Goal: Task Accomplishment & Management: Complete application form

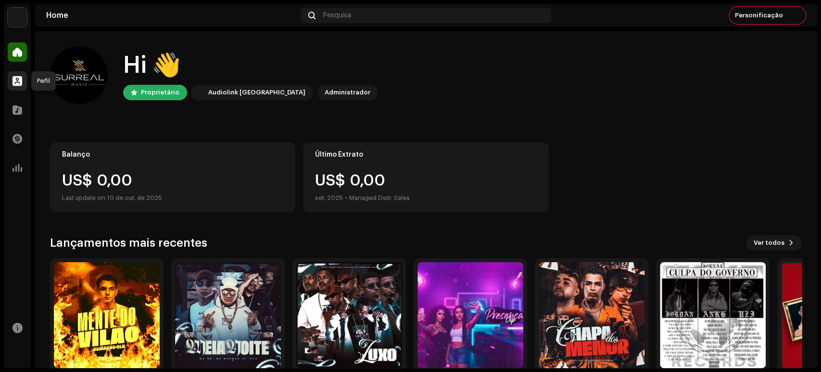
click at [17, 81] on span at bounding box center [18, 81] width 10 height 8
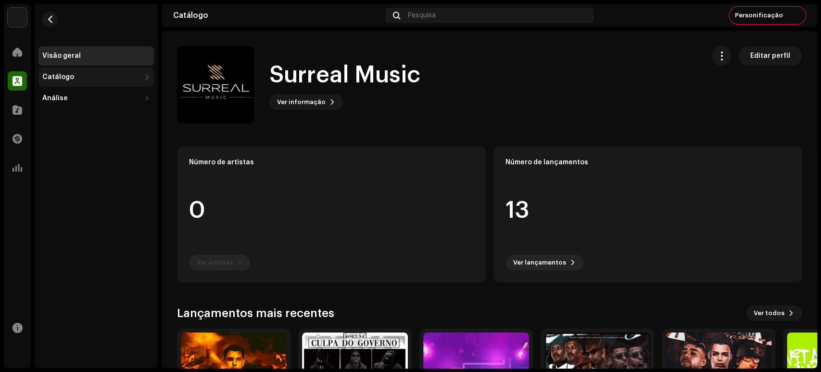
click at [65, 80] on div "Catálogo" at bounding box center [58, 77] width 32 height 8
click at [65, 120] on div "Faixas" at bounding box center [57, 120] width 22 height 8
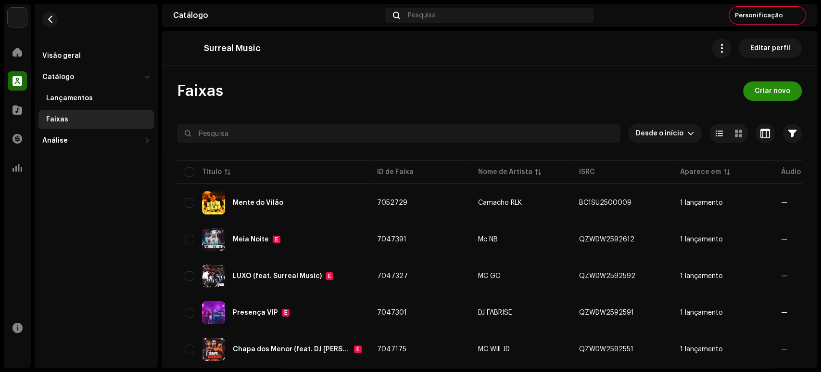
click at [775, 92] on span "Criar novo" at bounding box center [773, 90] width 36 height 19
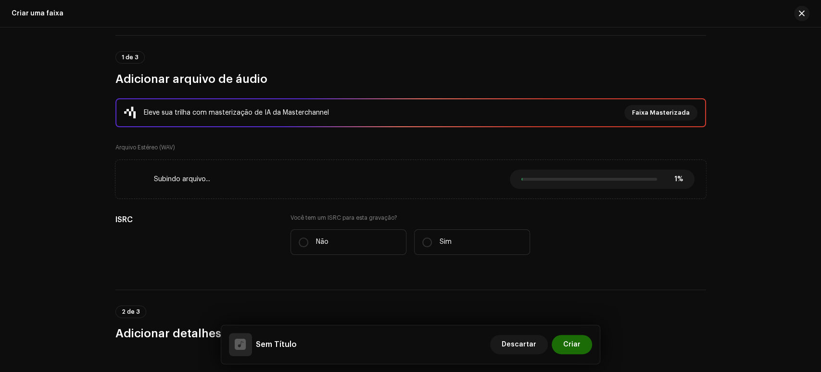
scroll to position [68, 0]
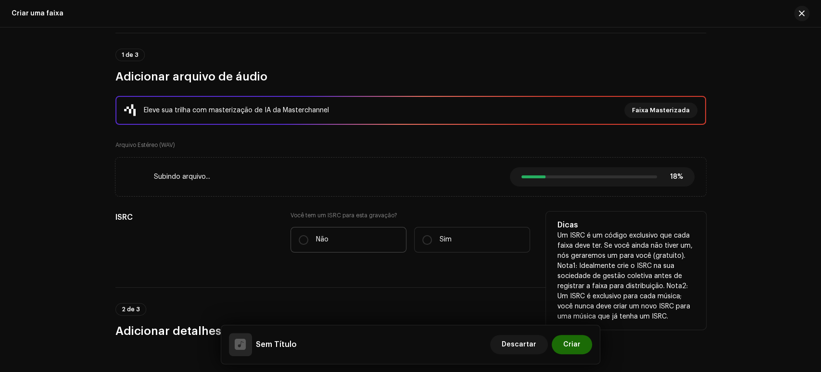
click at [373, 234] on label "Não" at bounding box center [349, 240] width 116 height 26
click at [308, 235] on input "Não" at bounding box center [304, 240] width 10 height 10
radio input "true"
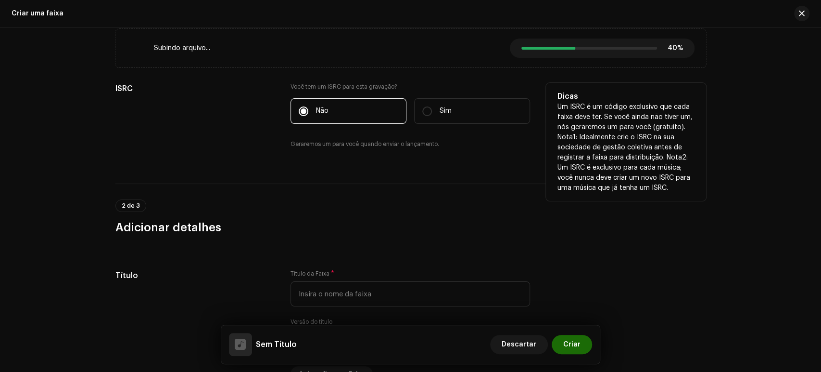
scroll to position [229, 0]
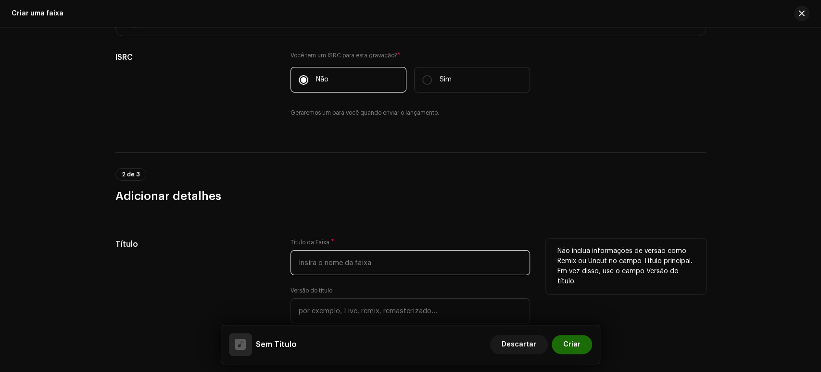
click at [404, 257] on input "text" at bounding box center [411, 262] width 240 height 25
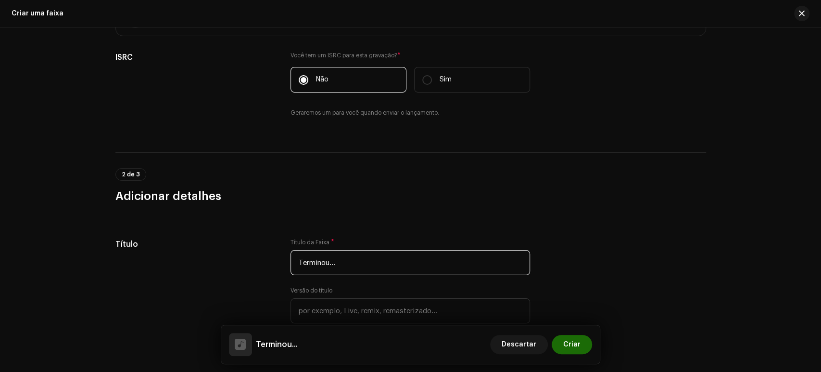
type input "Terminou..."
click at [395, 203] on h3 "Adicionar detalhes" at bounding box center [411, 195] width 591 height 15
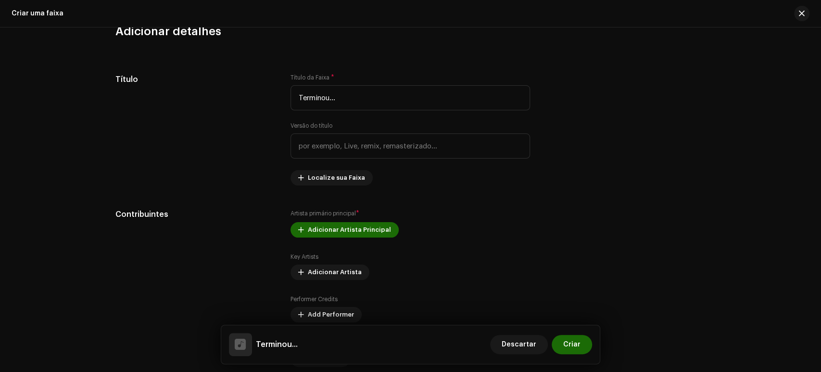
scroll to position [394, 0]
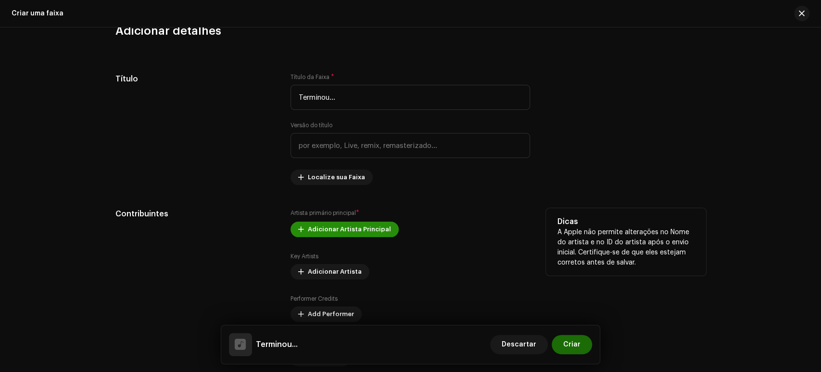
click at [356, 223] on span "Adicionar Artista Principal" at bounding box center [349, 228] width 83 height 19
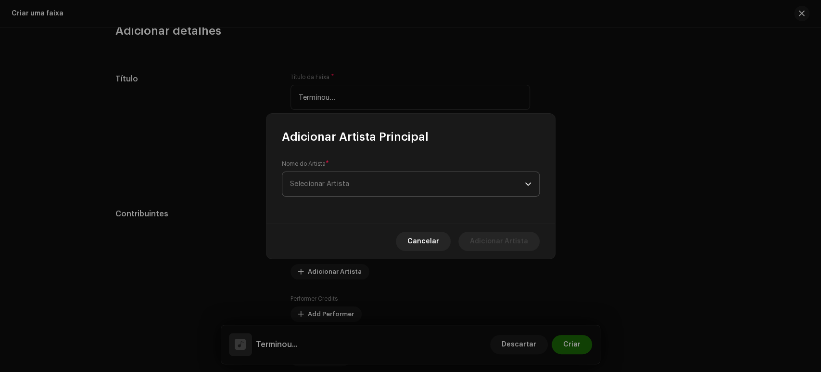
click at [368, 181] on span "Selecionar Artista" at bounding box center [407, 184] width 235 height 24
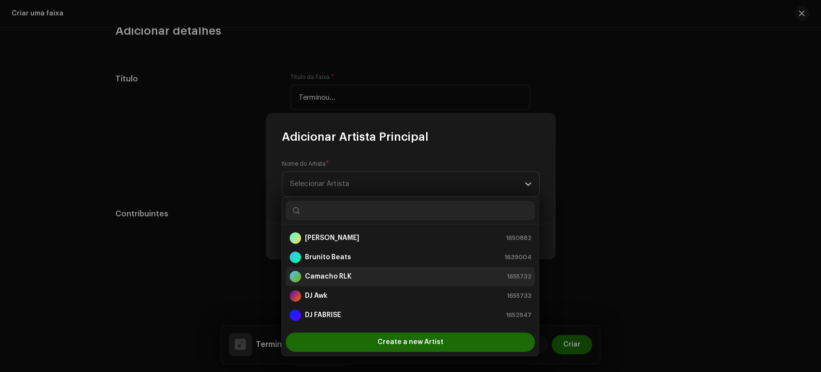
click at [356, 268] on li "Camacho RLK 1655732" at bounding box center [410, 276] width 249 height 19
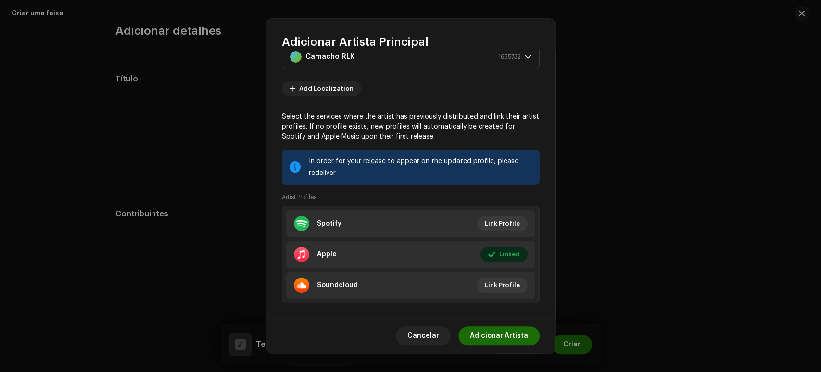
scroll to position [42, 0]
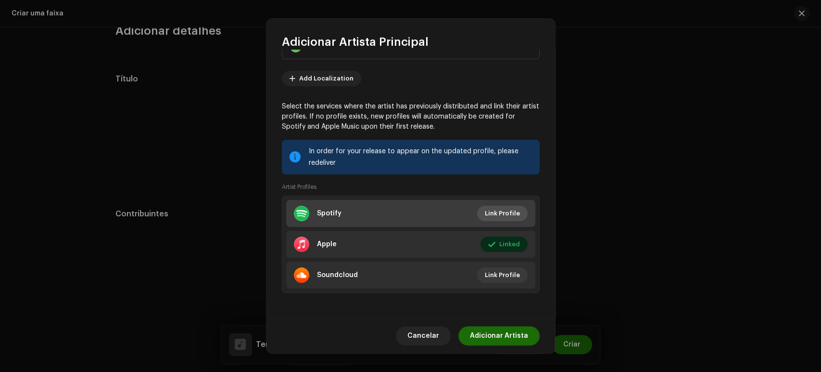
click at [494, 207] on span "Link Profile" at bounding box center [502, 213] width 35 height 19
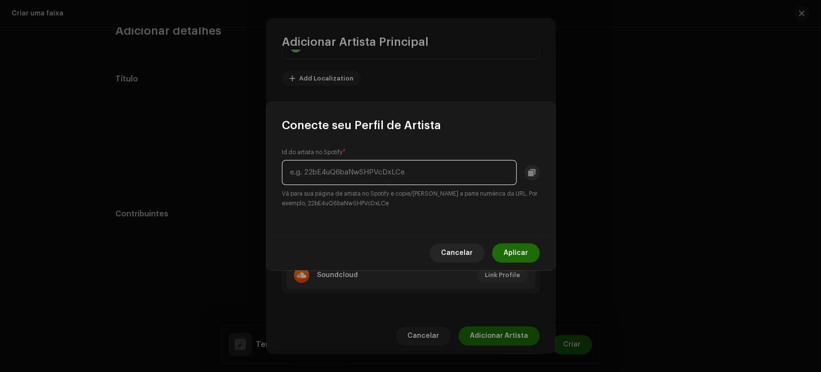
paste input "21x779AeUUPvBhG1IPXWsz"
type input "21x779AeUUPvBhG1IPXWsz"
click at [520, 249] on span "Aplicar" at bounding box center [516, 252] width 25 height 19
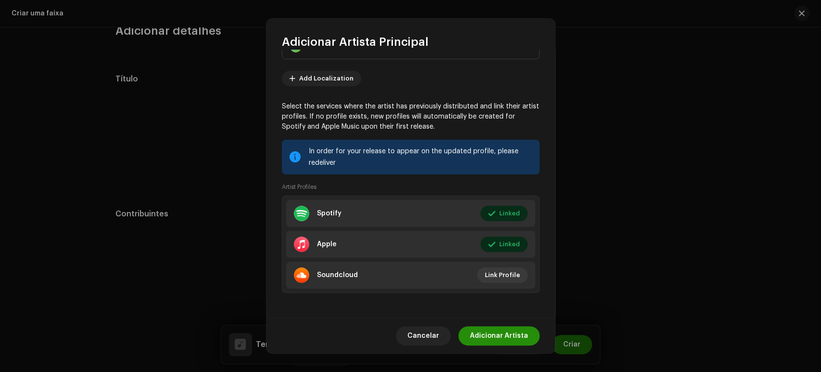
click at [514, 332] on span "Adicionar Artista" at bounding box center [499, 335] width 58 height 19
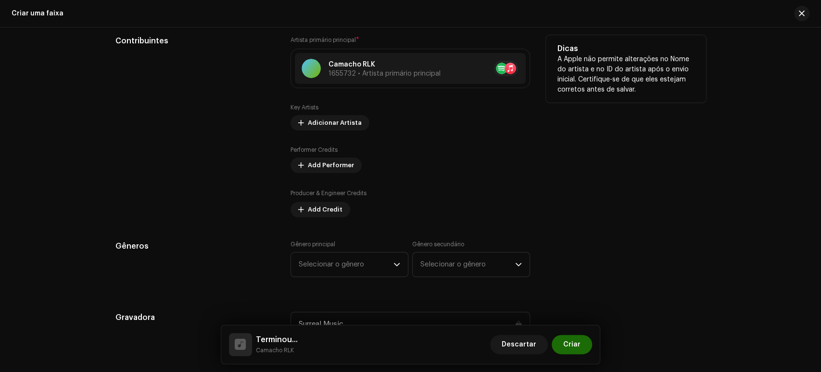
scroll to position [567, 0]
click at [332, 128] on span "Adicionar Artista" at bounding box center [335, 122] width 54 height 19
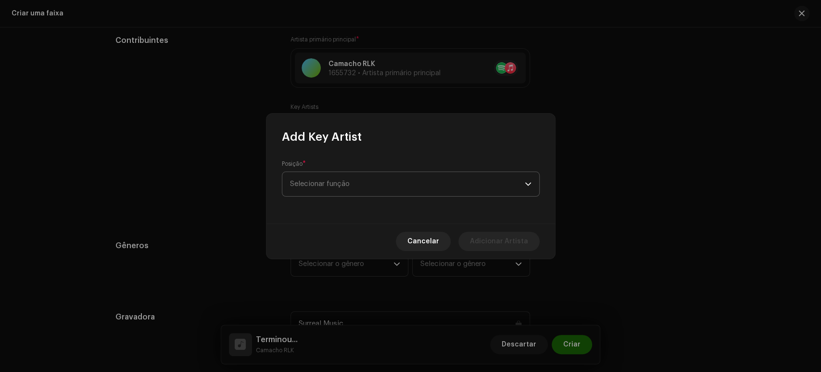
click at [350, 183] on span "Selecionar função" at bounding box center [407, 184] width 235 height 24
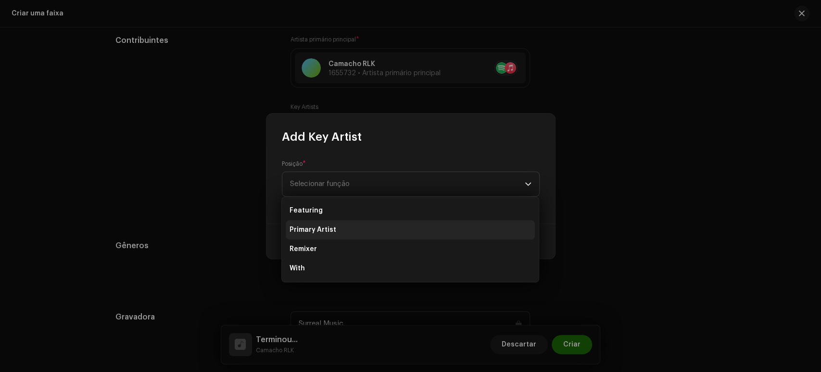
click at [330, 223] on li "Primary Artist" at bounding box center [410, 229] width 249 height 19
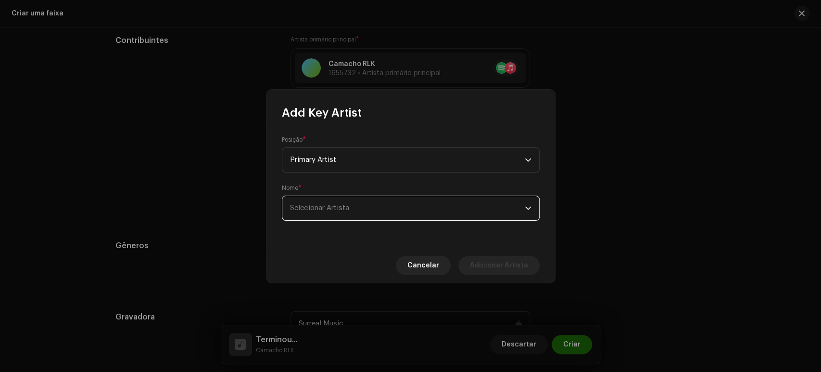
click at [338, 208] on span "Selecionar Artista" at bounding box center [319, 207] width 59 height 7
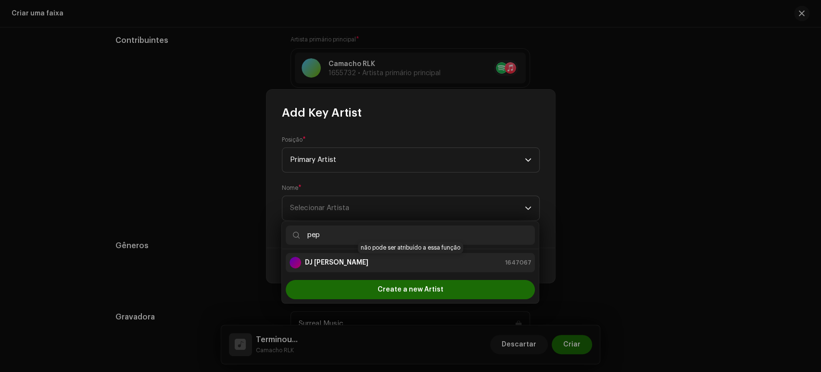
type input "pep"
click at [330, 263] on div "DJ [PERSON_NAME] 1647067" at bounding box center [411, 263] width 242 height 12
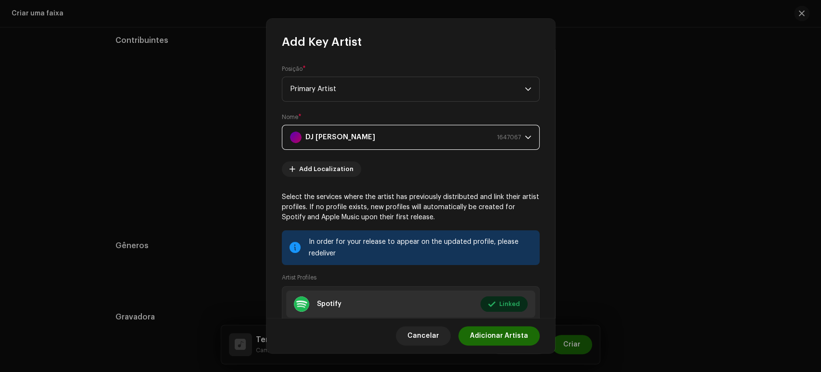
scroll to position [92, 0]
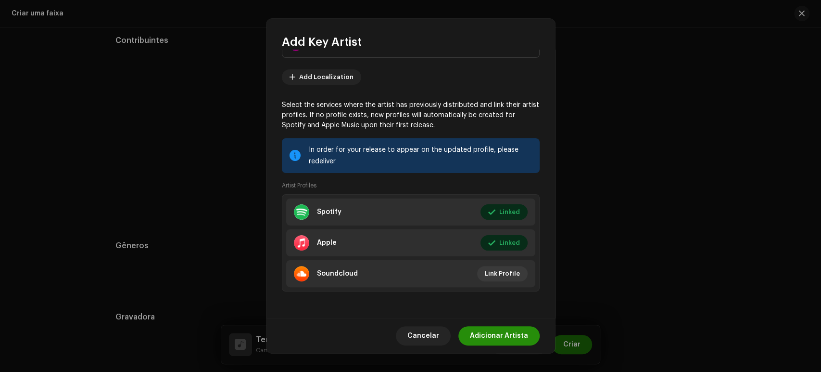
click at [513, 335] on span "Adicionar Artista" at bounding box center [499, 335] width 58 height 19
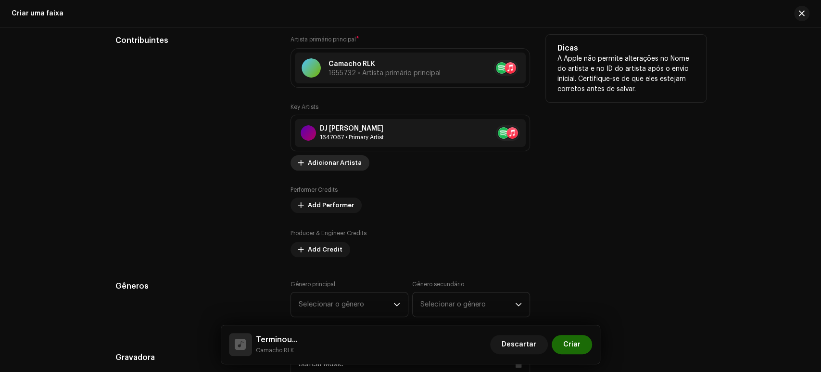
click at [336, 164] on span "Adicionar Artista" at bounding box center [335, 162] width 54 height 19
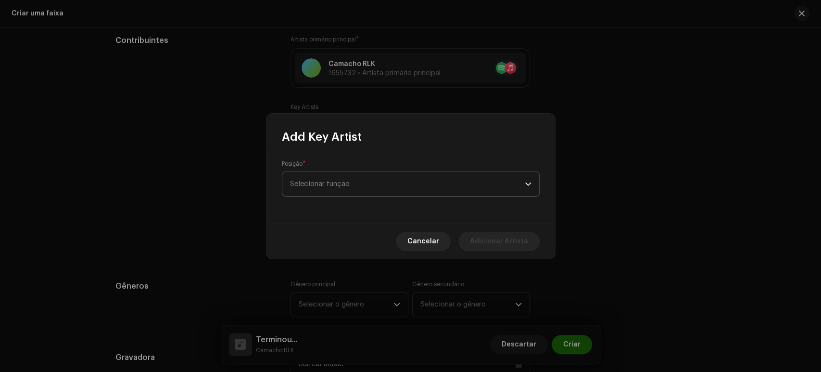
click at [372, 185] on span "Selecionar função" at bounding box center [407, 184] width 235 height 24
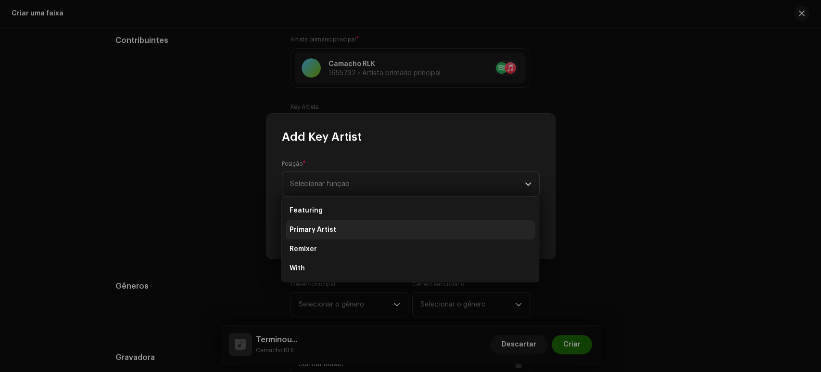
click at [371, 223] on li "Primary Artist" at bounding box center [410, 229] width 249 height 19
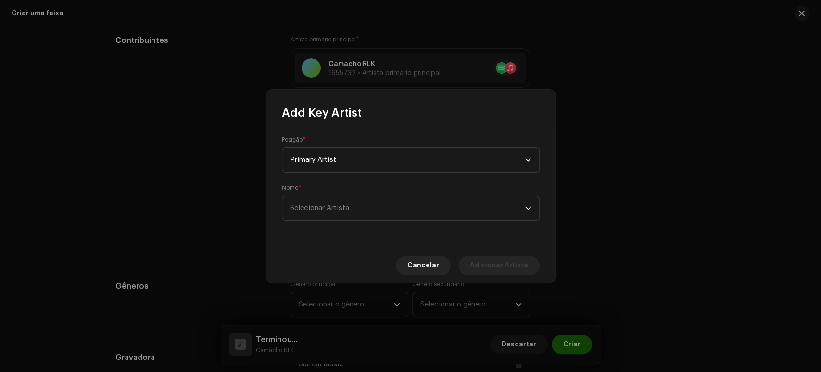
click at [369, 195] on div "Nome * Selecionar Artista" at bounding box center [411, 202] width 258 height 37
click at [354, 202] on span "Selecionar Artista" at bounding box center [407, 208] width 235 height 24
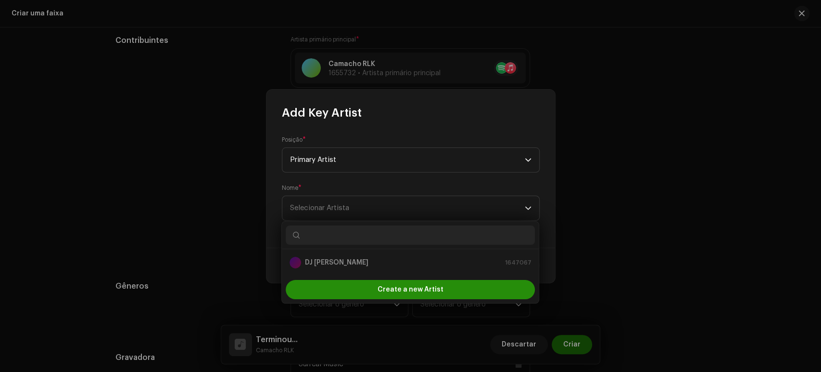
click at [373, 287] on div "Create a new Artist" at bounding box center [410, 289] width 249 height 19
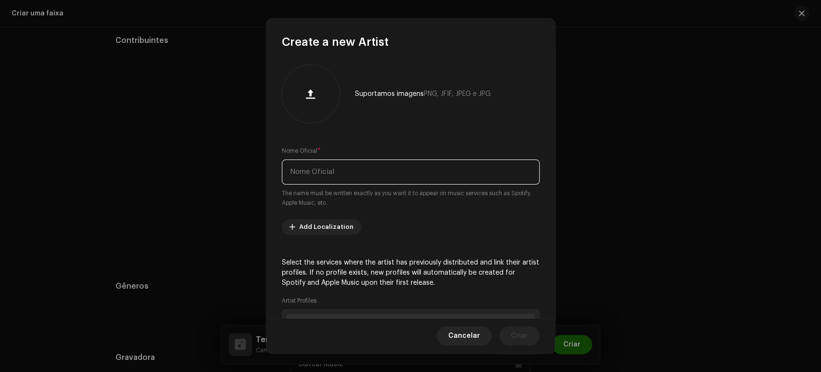
click at [349, 167] on input "text" at bounding box center [411, 171] width 258 height 25
type input "[PERSON_NAME]"
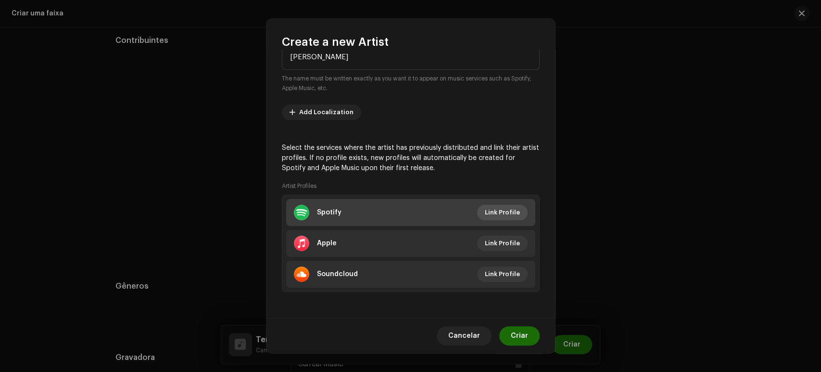
click at [504, 209] on span "Link Profile" at bounding box center [502, 212] width 35 height 19
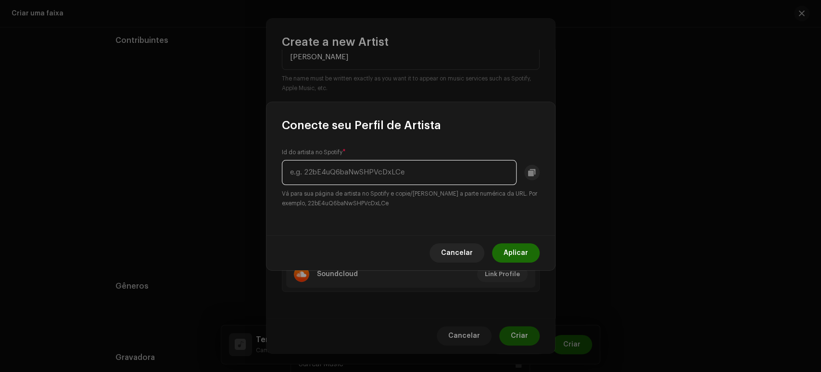
paste input "5sMj2vkhK12Lzub5O8oF5e"
type input "5sMj2vkhK12Lzub5O8oF5e"
click at [504, 250] on button "Aplicar" at bounding box center [516, 252] width 48 height 19
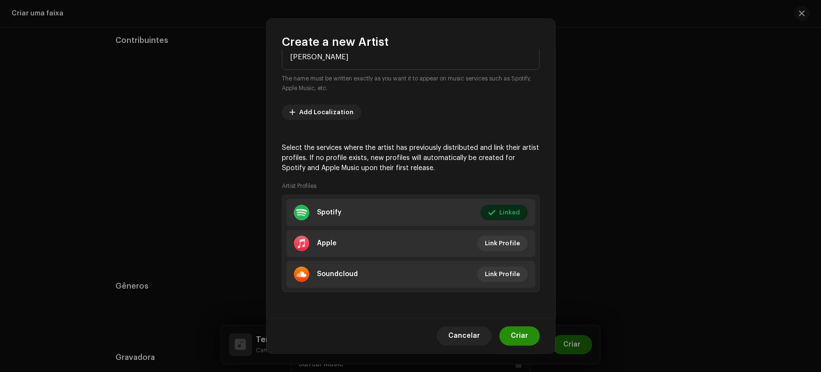
click at [524, 333] on span "Criar" at bounding box center [519, 335] width 17 height 19
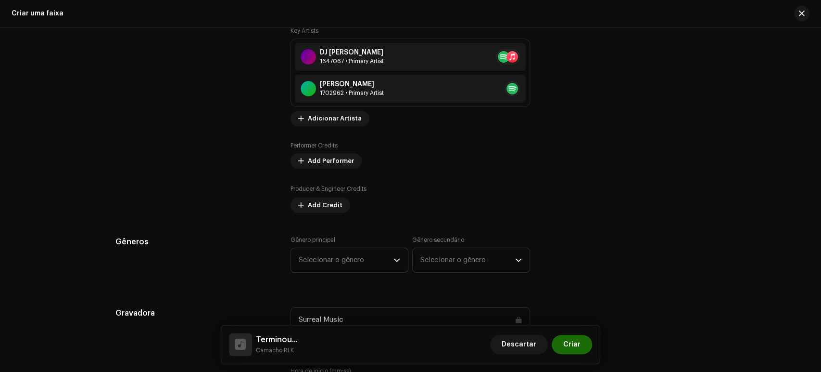
scroll to position [643, 0]
click at [315, 203] on span "Add Credit" at bounding box center [325, 204] width 35 height 19
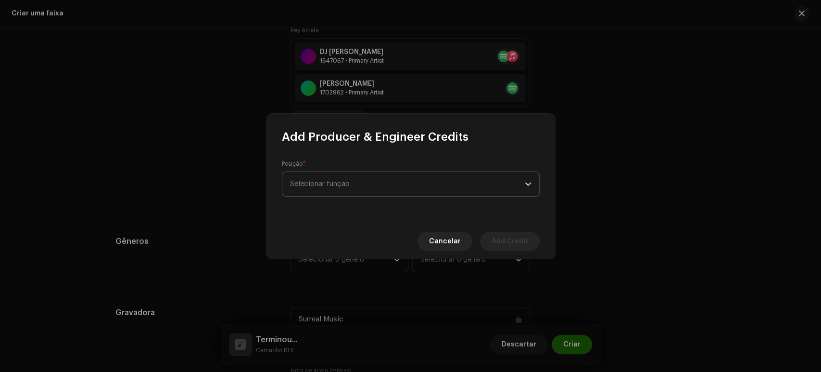
click at [347, 188] on span "Selecionar função" at bounding box center [407, 184] width 235 height 24
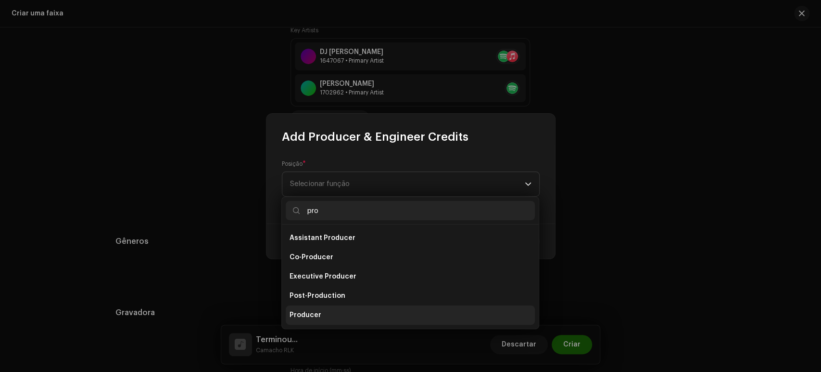
type input "pro"
click at [314, 308] on li "Producer" at bounding box center [410, 314] width 249 height 19
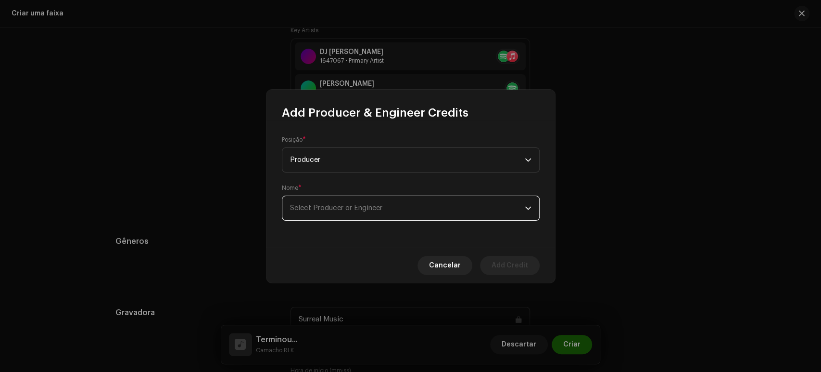
click at [361, 215] on span "Select Producer or Engineer" at bounding box center [407, 208] width 235 height 24
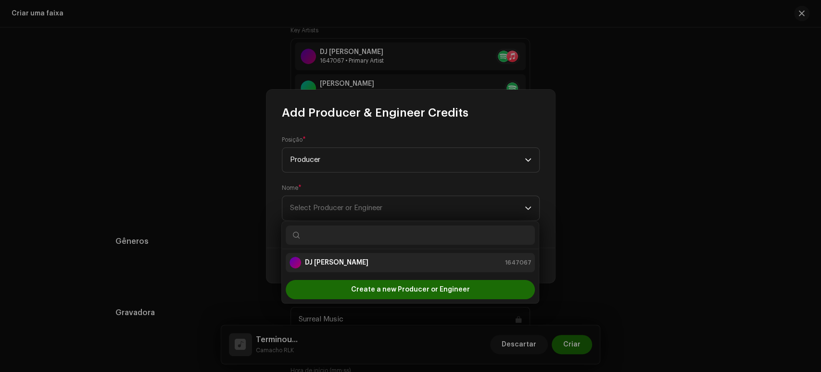
click at [332, 261] on div "DJ [PERSON_NAME] 1647067" at bounding box center [411, 263] width 242 height 12
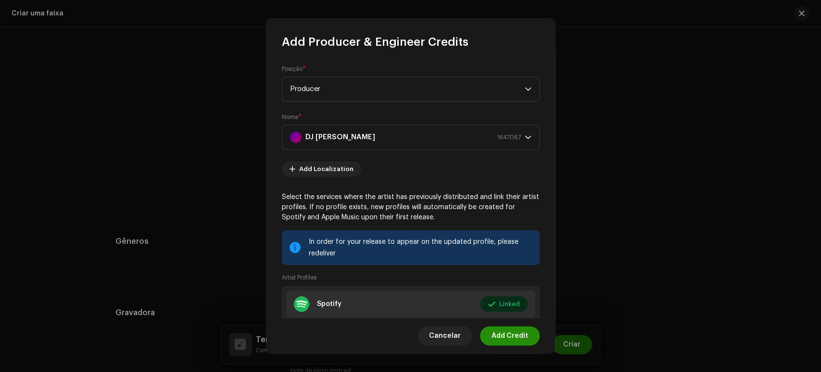
click at [504, 330] on span "Add Credit" at bounding box center [510, 335] width 37 height 19
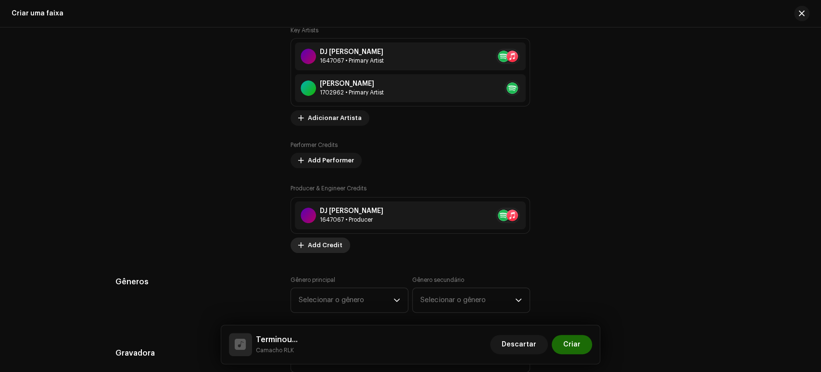
click at [321, 244] on span "Add Credit" at bounding box center [325, 244] width 35 height 19
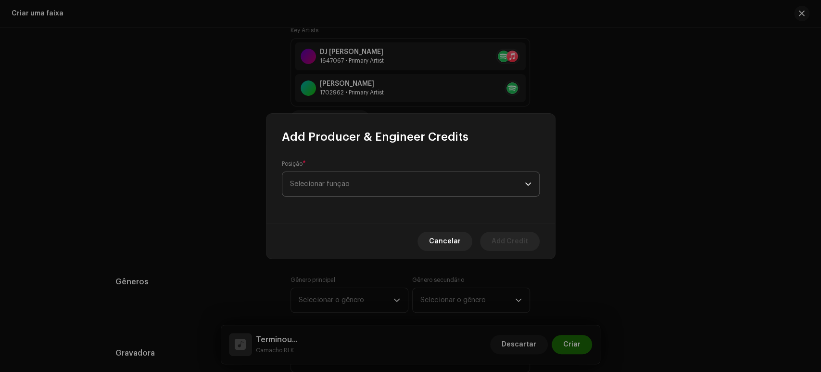
click at [347, 186] on span "Selecionar função" at bounding box center [407, 184] width 235 height 24
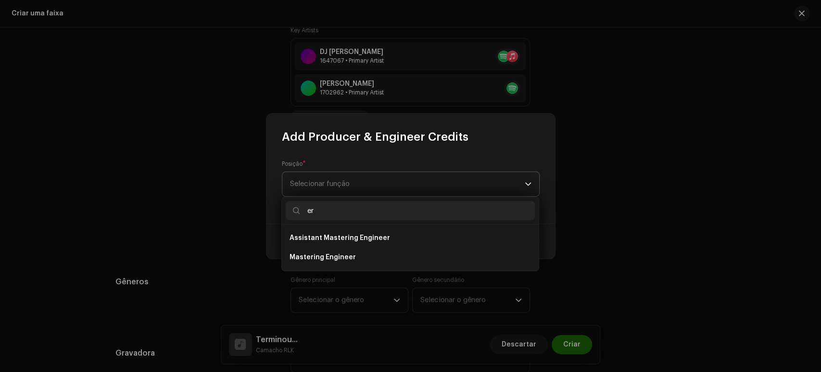
type input "e"
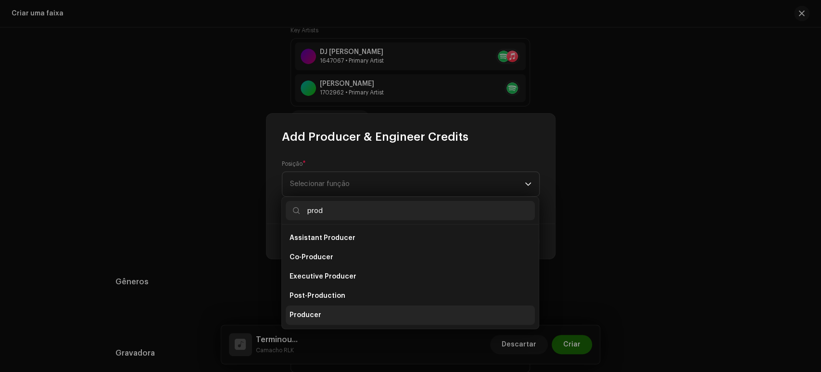
type input "prod"
click at [329, 310] on li "Producer" at bounding box center [410, 314] width 249 height 19
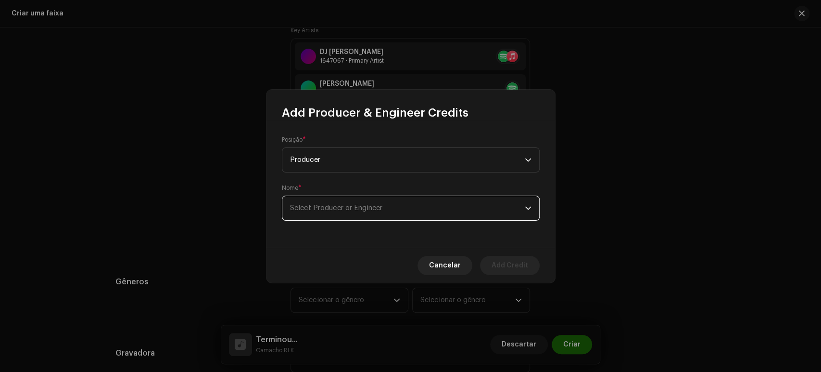
click at [358, 209] on span "Select Producer or Engineer" at bounding box center [336, 207] width 92 height 7
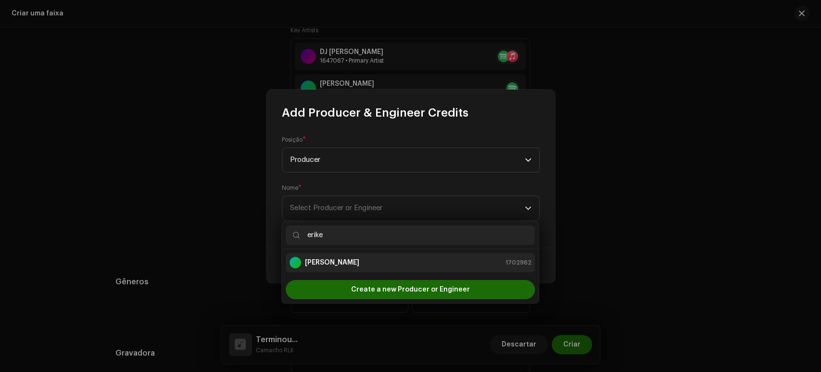
type input "erike"
click at [358, 257] on div "[PERSON_NAME] Beats 1702962" at bounding box center [411, 263] width 242 height 12
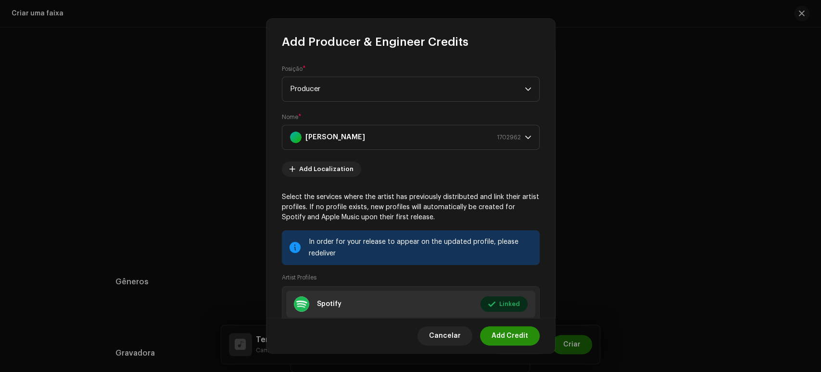
click at [498, 335] on span "Add Credit" at bounding box center [510, 335] width 37 height 19
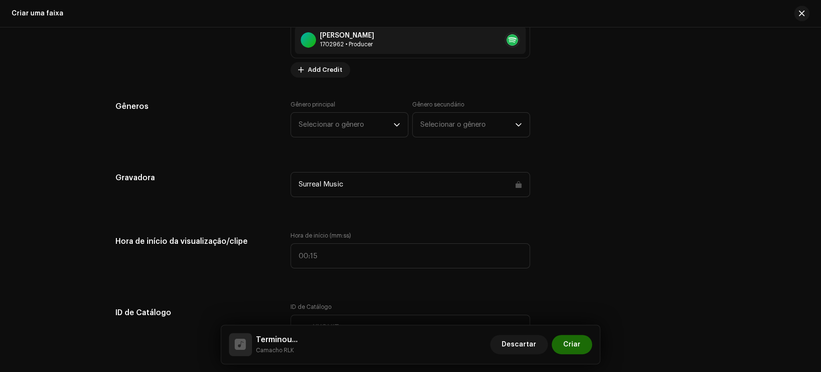
scroll to position [851, 0]
click at [359, 133] on span "Selecionar o gênero" at bounding box center [346, 124] width 95 height 24
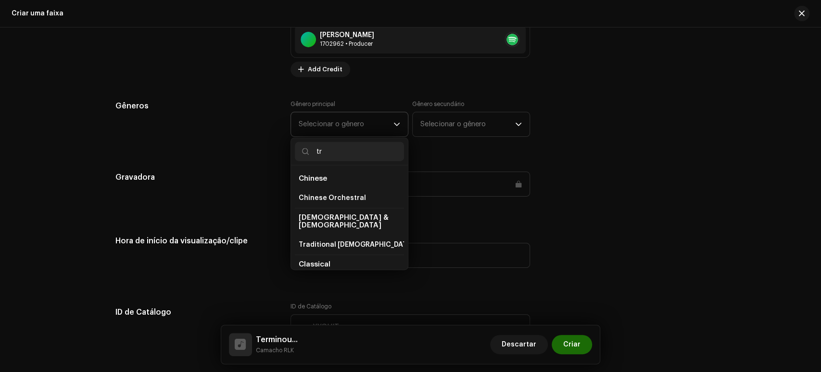
type input "t"
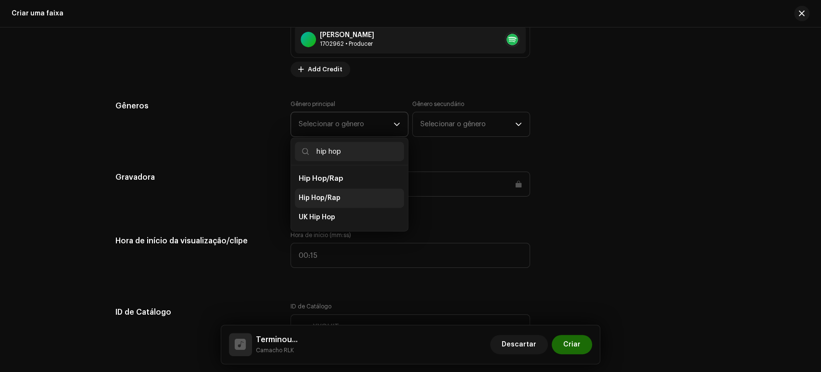
type input "hip hop"
click at [339, 202] on li "Hip Hop/Rap" at bounding box center [349, 197] width 109 height 19
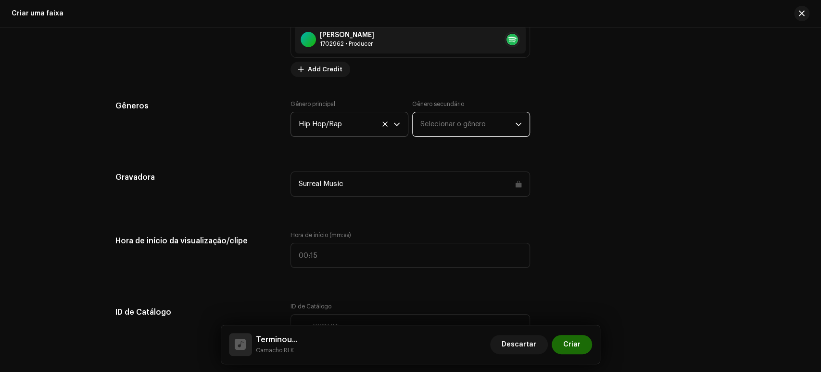
click at [477, 132] on span "Selecionar o gênero" at bounding box center [468, 124] width 95 height 24
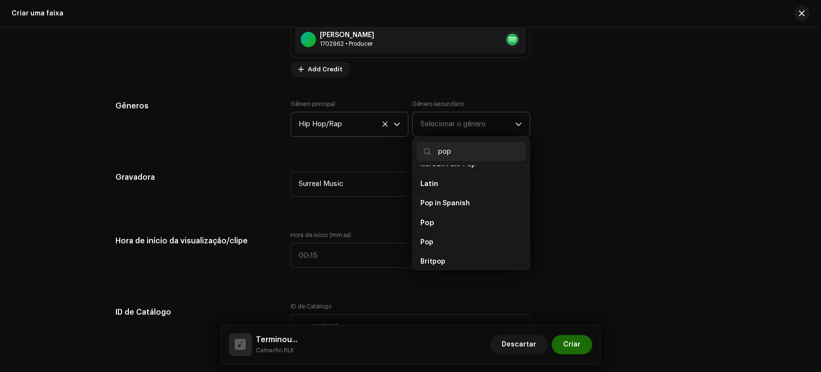
scroll to position [310, 0]
type input "pop"
click at [438, 236] on li "Pop" at bounding box center [471, 245] width 109 height 19
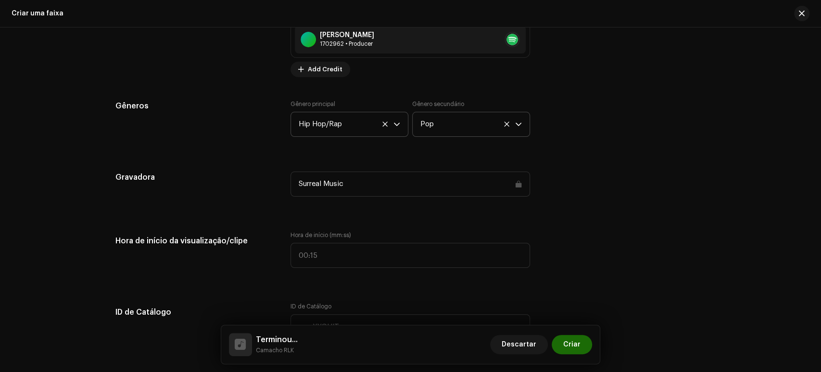
click at [250, 185] on div "Gravadora" at bounding box center [196, 189] width 160 height 37
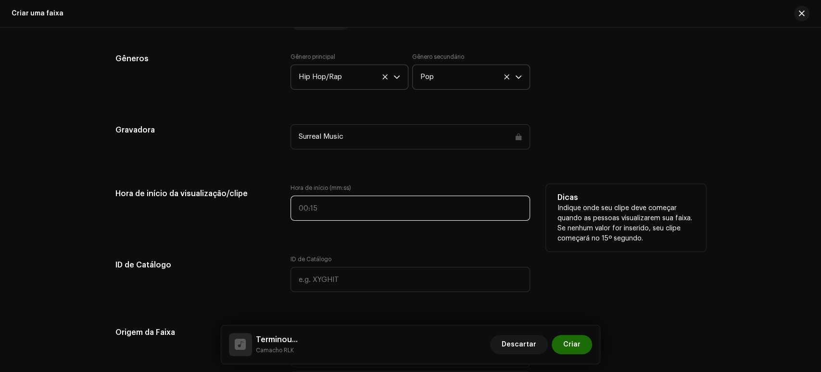
type input ":"
click at [295, 208] on input ":" at bounding box center [411, 207] width 240 height 25
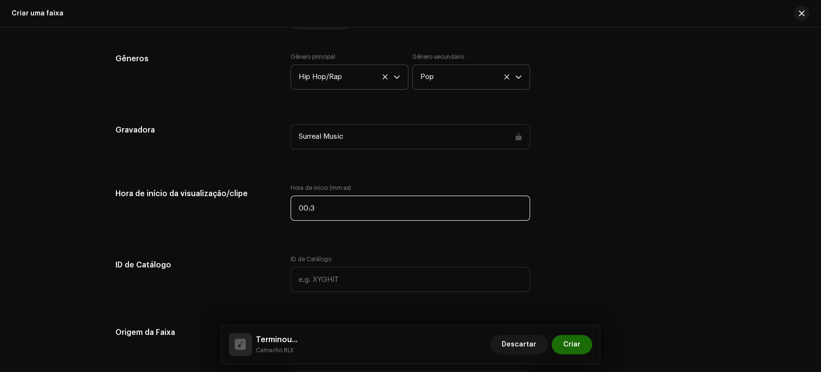
type input "00:30"
click at [266, 237] on div "Detalhes da faixa Complete o seguinte para finalizar sua faixa. 1 de 3 Adiciona…" at bounding box center [411, 197] width 622 height 2089
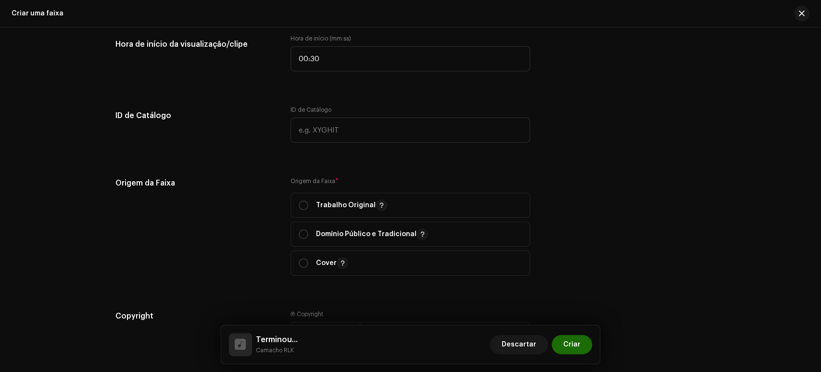
scroll to position [1071, 0]
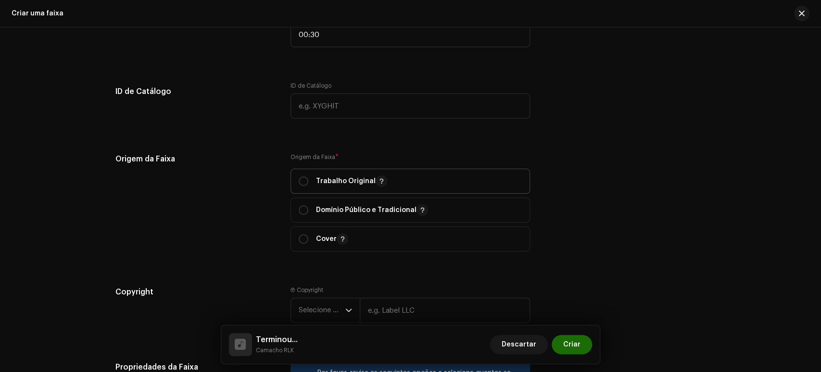
click at [316, 186] on p "Trabalho Original" at bounding box center [351, 181] width 71 height 12
radio input "true"
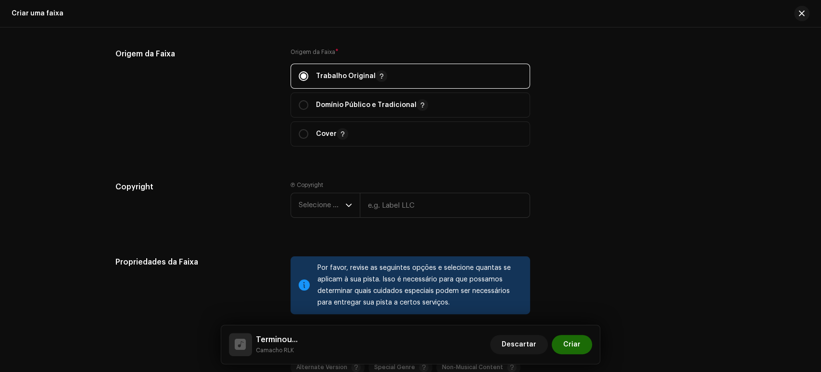
scroll to position [1177, 0]
click at [317, 201] on span "Selecione o ano" at bounding box center [322, 205] width 47 height 24
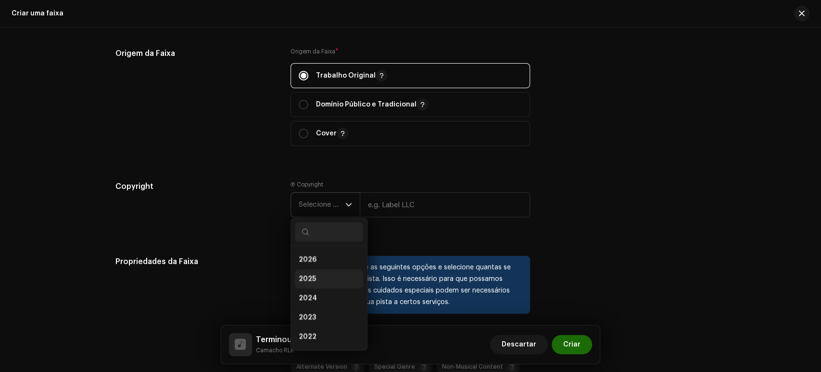
click at [318, 277] on li "2025" at bounding box center [329, 278] width 68 height 19
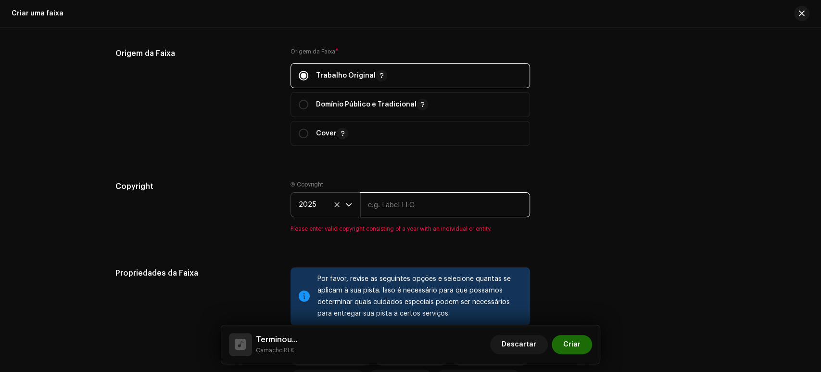
click at [402, 206] on input "text" at bounding box center [445, 204] width 170 height 25
type input "Surreal Music"
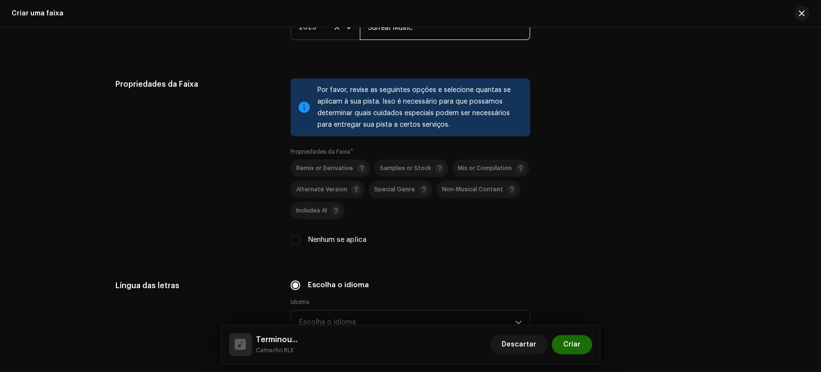
scroll to position [1359, 0]
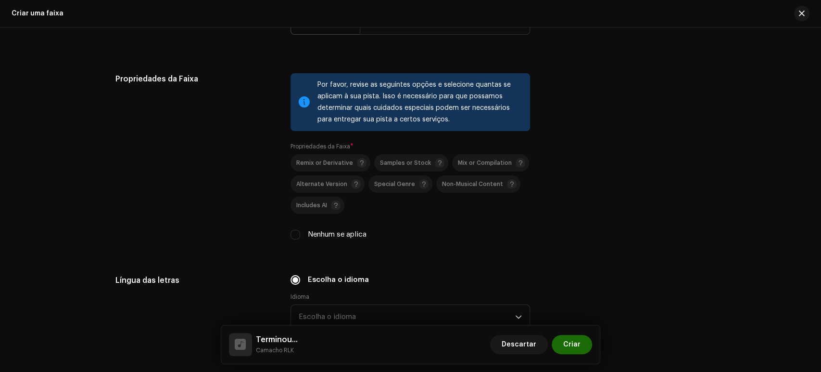
click at [313, 233] on label "Nenhum se aplica" at bounding box center [337, 234] width 59 height 11
click at [300, 233] on input "Nenhum se aplica" at bounding box center [296, 235] width 10 height 10
checkbox input "true"
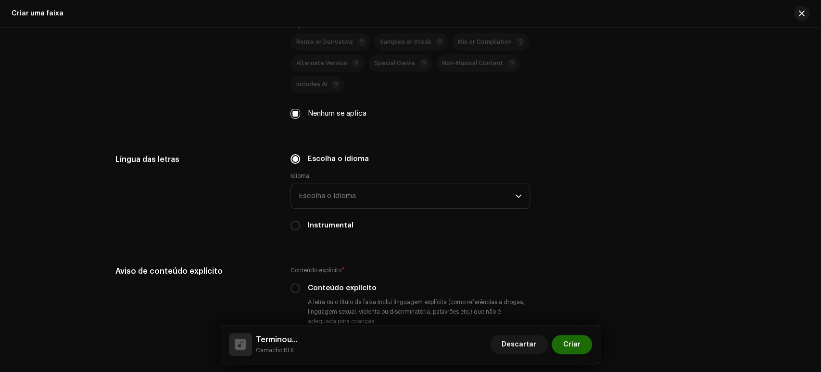
scroll to position [1484, 0]
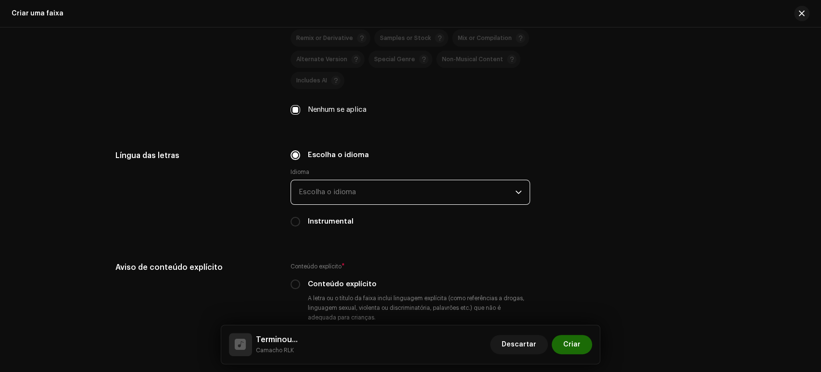
click at [336, 185] on span "Escolha o idioma" at bounding box center [407, 192] width 217 height 24
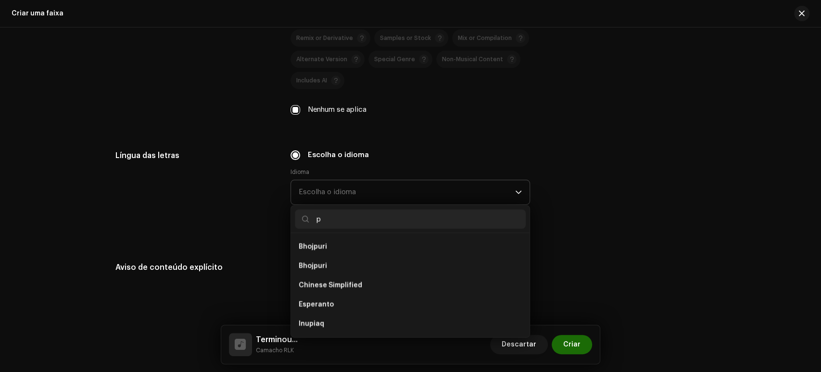
scroll to position [0, 0]
type input "po"
click at [322, 272] on li "Portuguese" at bounding box center [410, 265] width 231 height 19
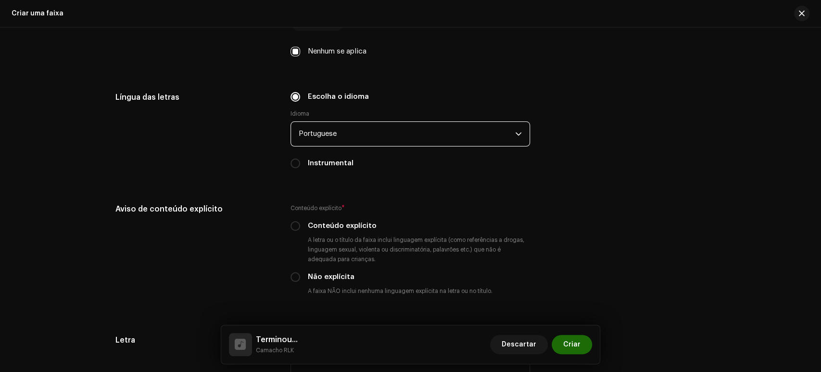
scroll to position [1546, 0]
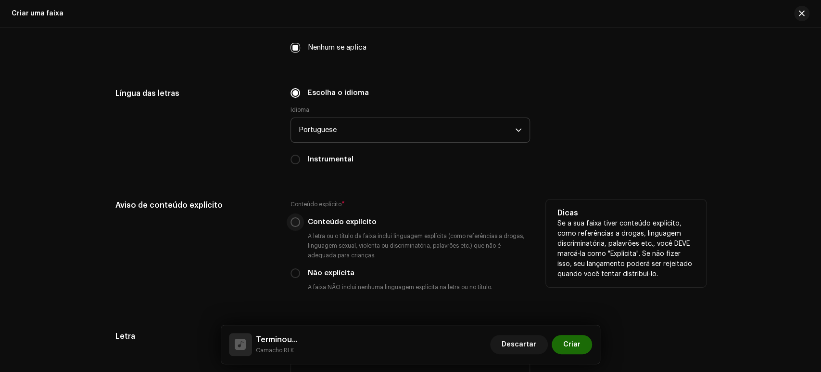
click at [292, 222] on input "Conteúdo explícito" at bounding box center [296, 222] width 10 height 10
radio input "true"
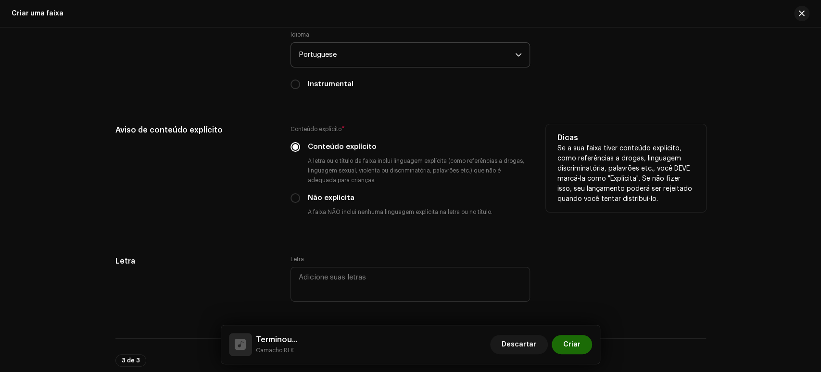
scroll to position [1659, 0]
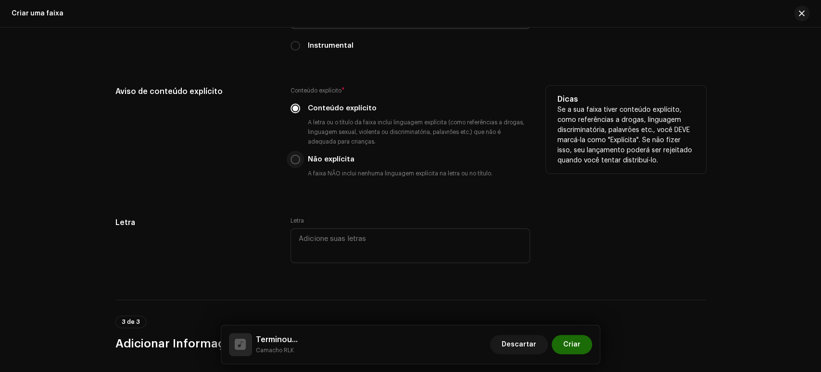
click at [293, 164] on input "Não explícita" at bounding box center [296, 159] width 10 height 10
radio input "true"
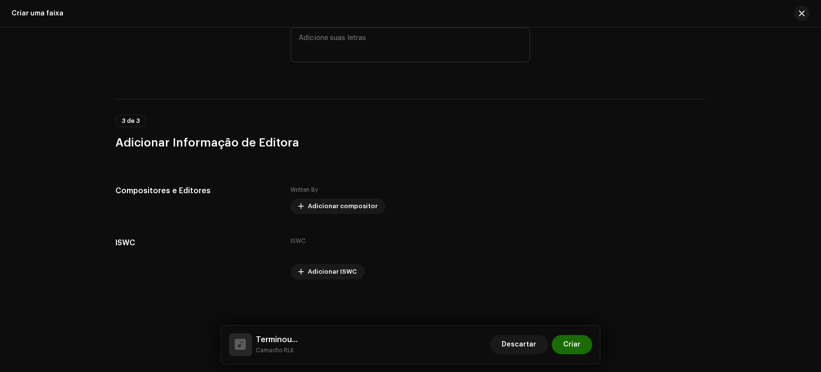
scroll to position [1863, 0]
click at [335, 200] on span "Adicionar compositor" at bounding box center [343, 205] width 70 height 19
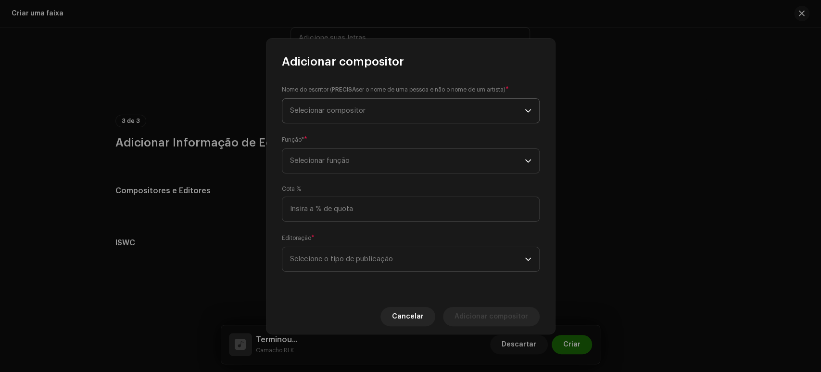
click at [398, 112] on span "Selecionar compositor" at bounding box center [407, 111] width 235 height 24
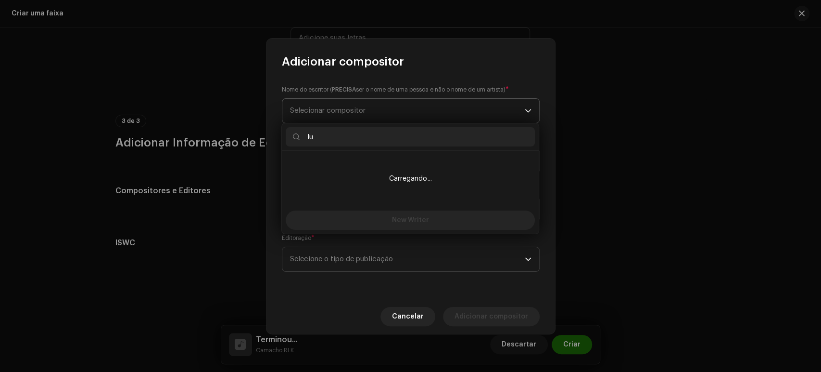
type input "l"
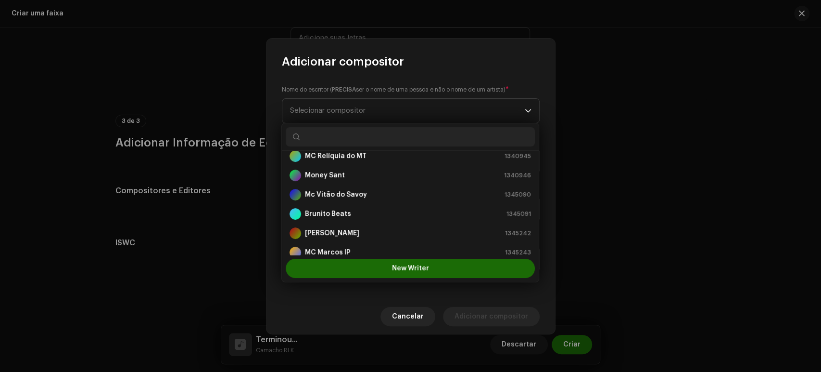
scroll to position [0, 0]
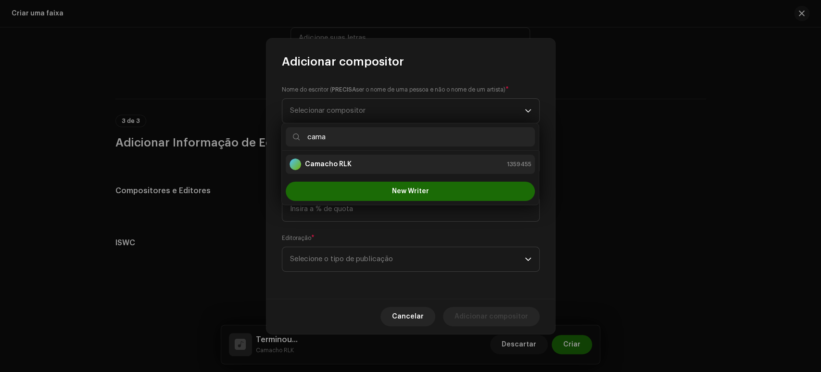
type input "cama"
click at [364, 158] on div "Camacho RLK 1359455" at bounding box center [411, 164] width 242 height 12
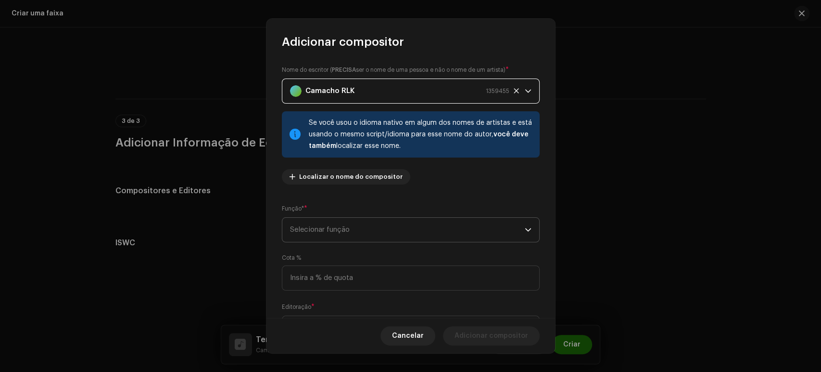
click at [378, 228] on span "Selecionar função" at bounding box center [407, 230] width 235 height 24
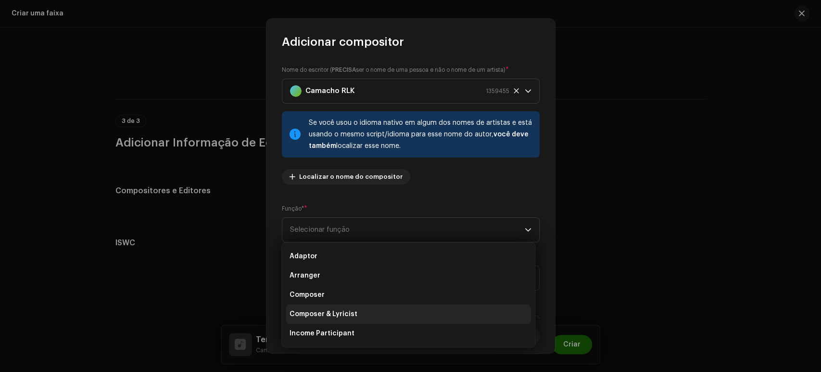
click at [345, 308] on li "Composer & Lyricist" at bounding box center [408, 313] width 245 height 19
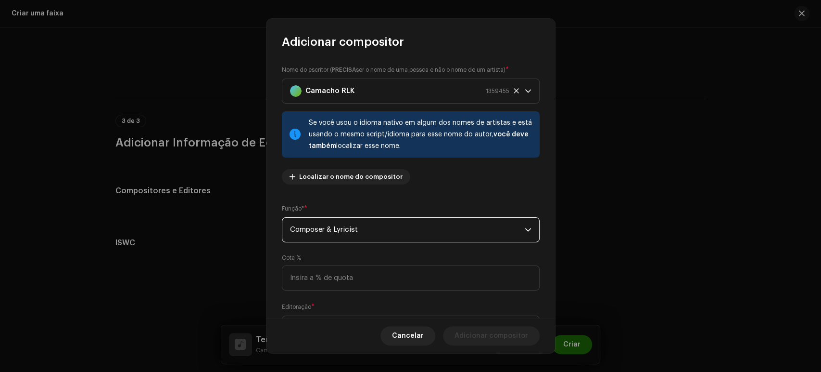
scroll to position [49, 0]
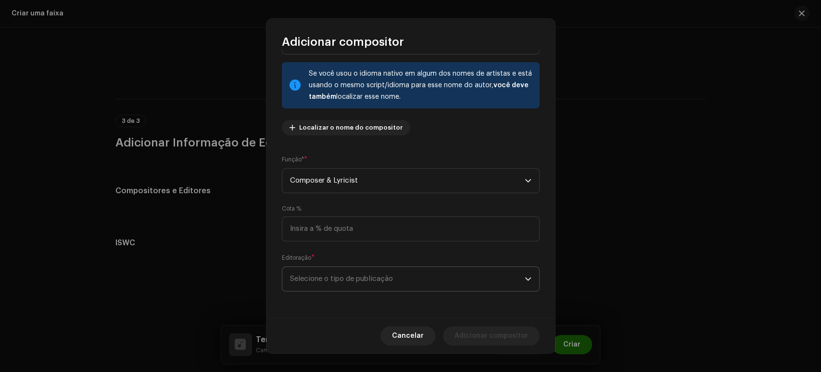
click at [405, 282] on span "Selecione o tipo de publicação" at bounding box center [407, 279] width 235 height 24
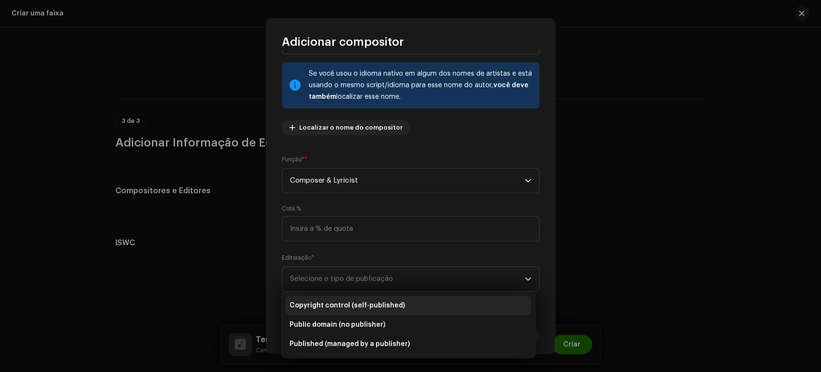
click at [391, 306] on span "Copyright control (self-published)" at bounding box center [348, 305] width 116 height 10
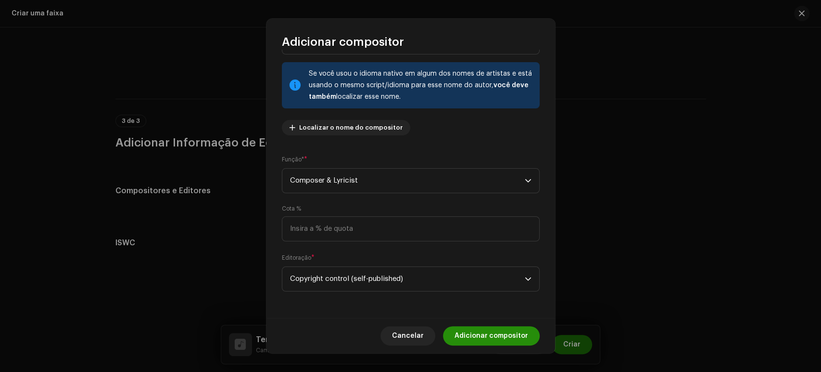
click at [483, 335] on span "Adicionar compositor" at bounding box center [492, 335] width 74 height 19
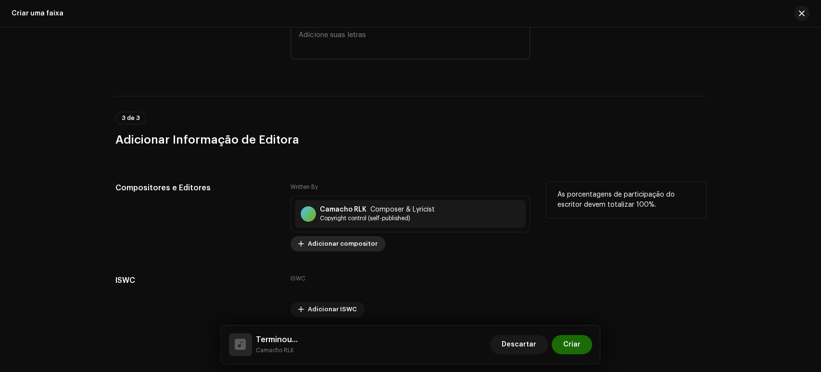
click at [310, 240] on span "Adicionar compositor" at bounding box center [343, 243] width 70 height 19
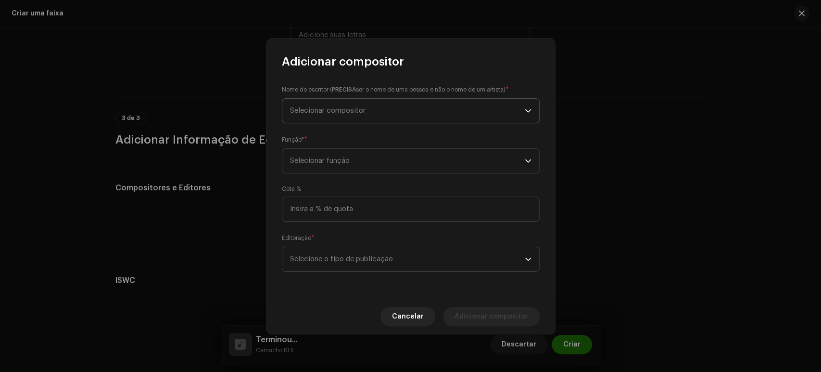
click at [372, 111] on span "Selecionar compositor" at bounding box center [407, 111] width 235 height 24
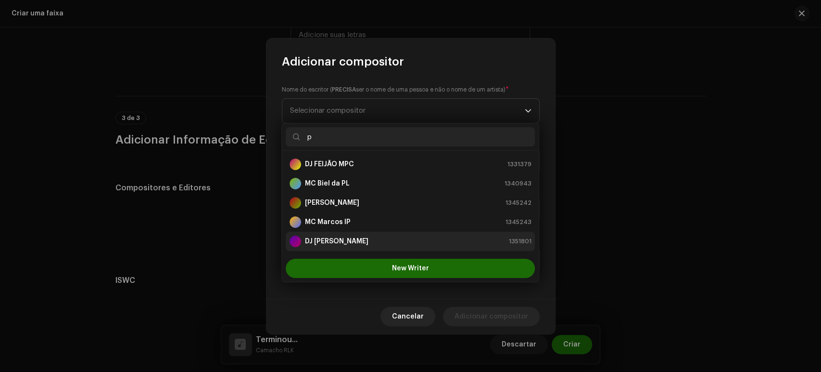
type input "p"
click at [349, 244] on div "DJ PEPI 1351801" at bounding box center [411, 241] width 242 height 12
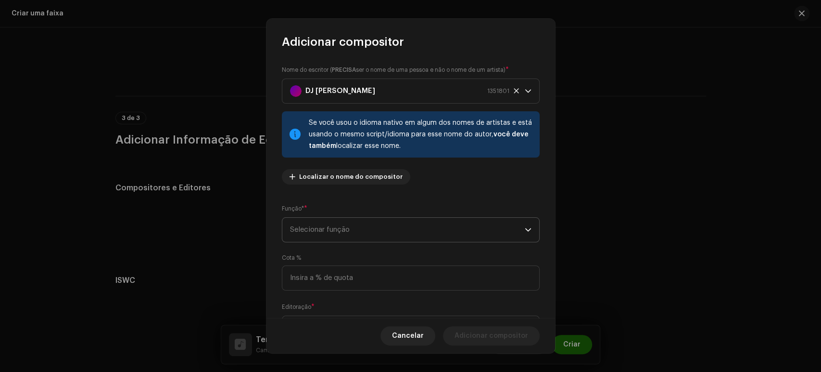
click at [349, 231] on span "Selecionar função" at bounding box center [407, 230] width 235 height 24
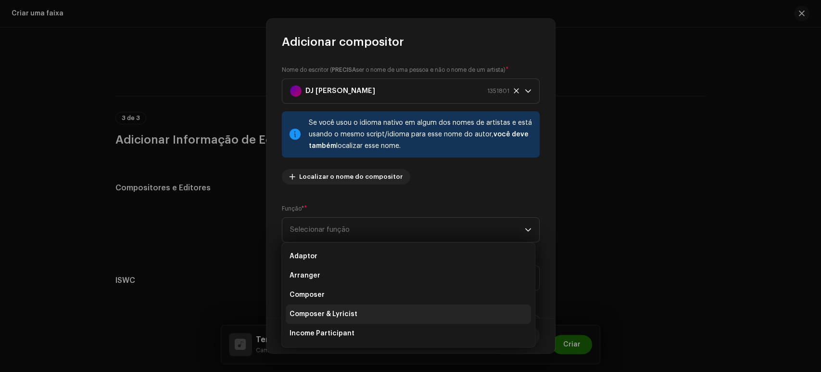
click at [378, 310] on li "Composer & Lyricist" at bounding box center [408, 313] width 245 height 19
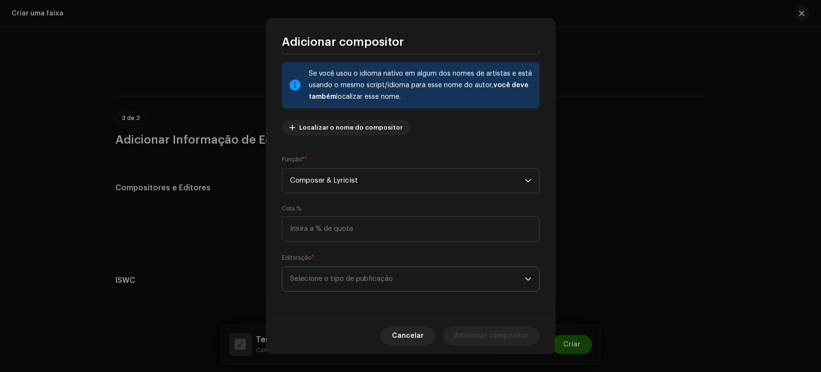
click at [385, 275] on span "Selecione o tipo de publicação" at bounding box center [407, 279] width 235 height 24
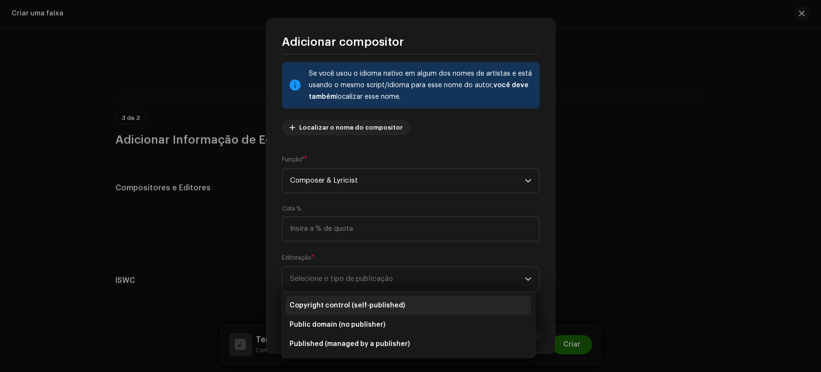
click at [379, 313] on li "Copyright control (self-published)" at bounding box center [408, 304] width 245 height 19
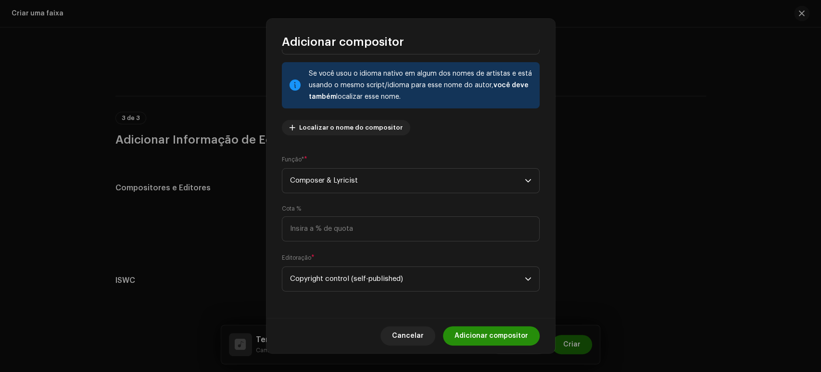
click at [487, 342] on span "Adicionar compositor" at bounding box center [492, 335] width 74 height 19
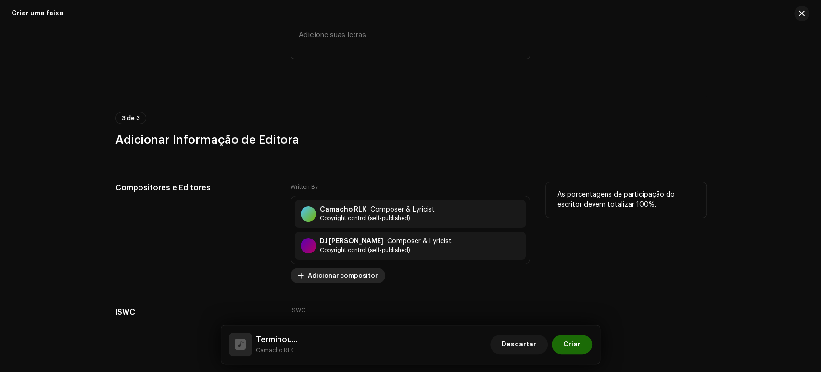
click at [347, 283] on span "Adicionar compositor" at bounding box center [343, 275] width 70 height 19
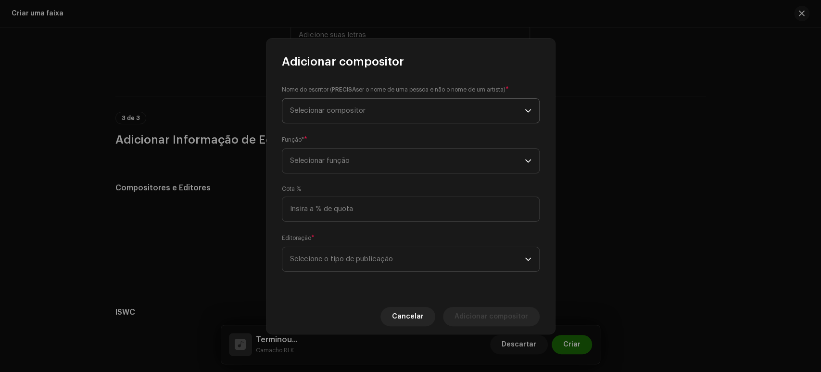
click at [362, 122] on span "Selecionar compositor" at bounding box center [407, 111] width 235 height 24
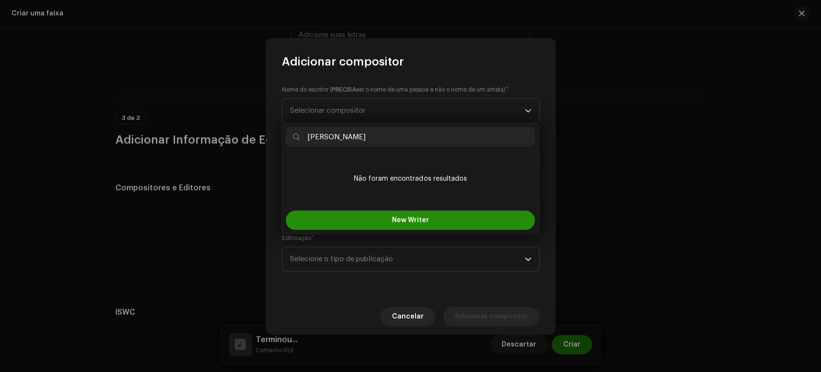
type input "[PERSON_NAME]"
click at [367, 213] on button "New Writer" at bounding box center [410, 219] width 249 height 19
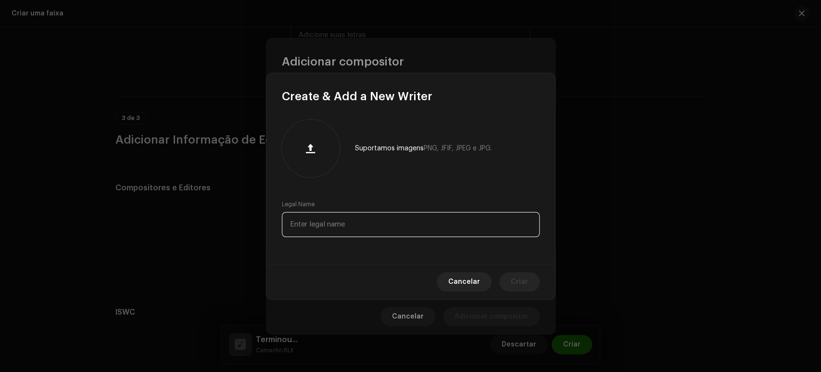
click at [367, 213] on input "text" at bounding box center [411, 224] width 258 height 25
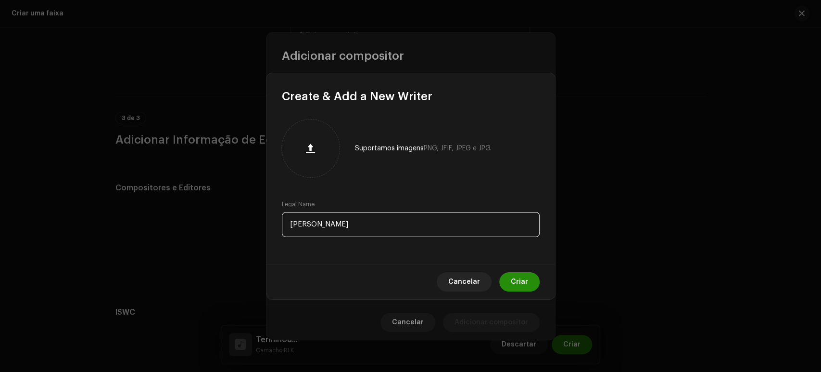
type input "[PERSON_NAME]"
click at [528, 281] on button "Criar" at bounding box center [520, 281] width 40 height 19
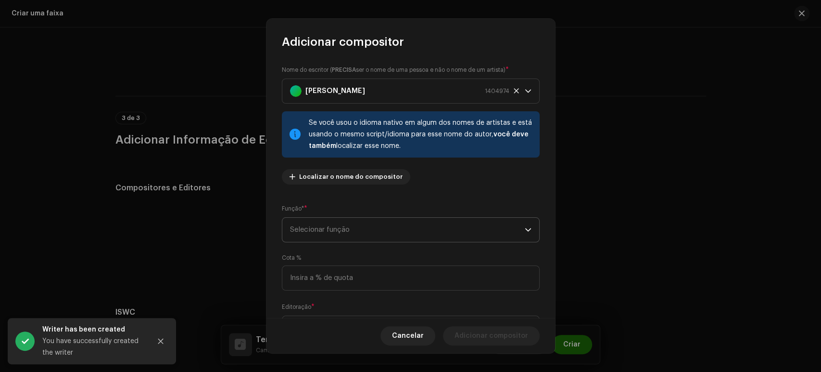
click at [456, 228] on span "Selecionar função" at bounding box center [407, 230] width 235 height 24
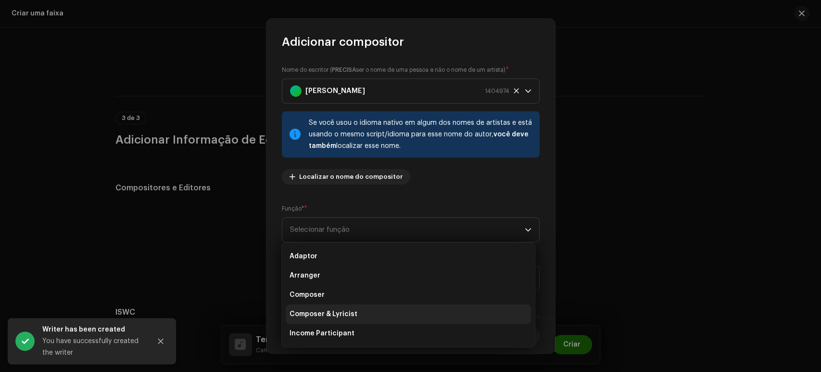
click at [349, 311] on span "Composer & Lyricist" at bounding box center [324, 314] width 68 height 10
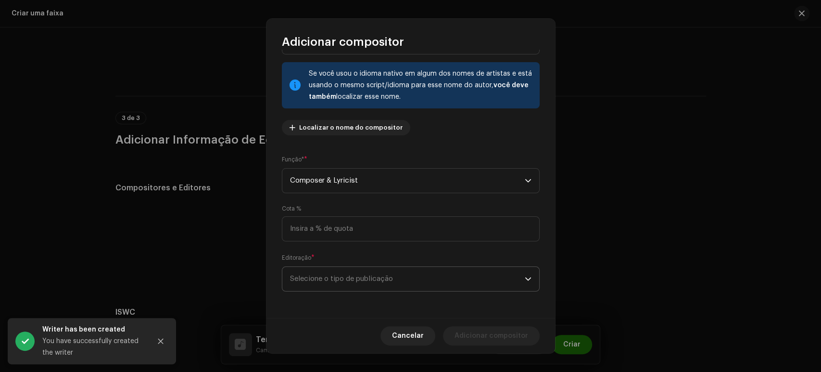
click at [384, 275] on span "Selecione o tipo de publicação" at bounding box center [407, 279] width 235 height 24
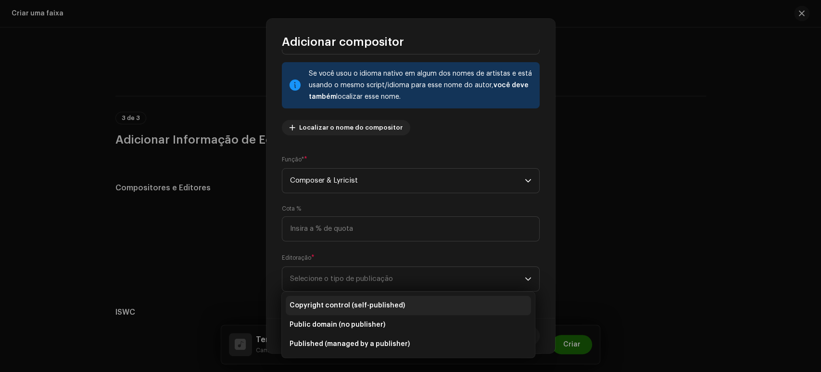
click at [364, 303] on span "Copyright control (self-published)" at bounding box center [348, 305] width 116 height 10
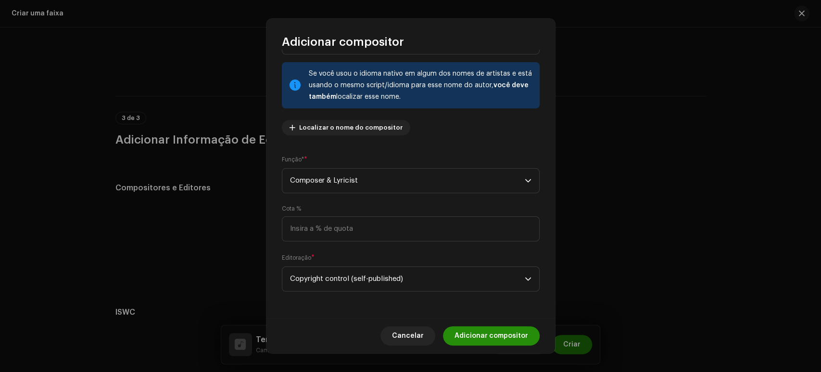
click at [500, 341] on span "Adicionar compositor" at bounding box center [492, 335] width 74 height 19
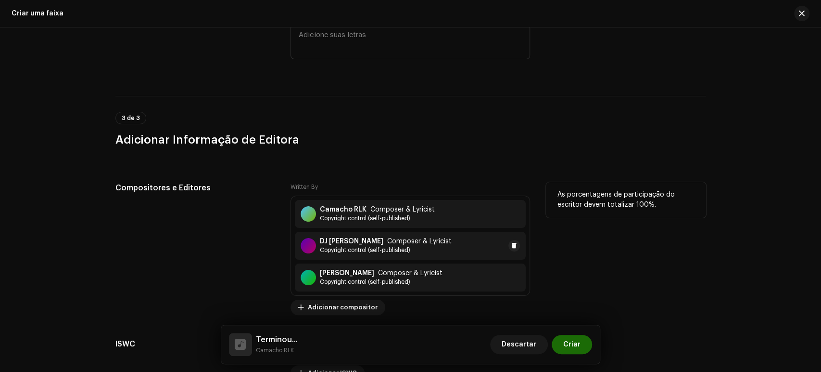
scroll to position [1966, 0]
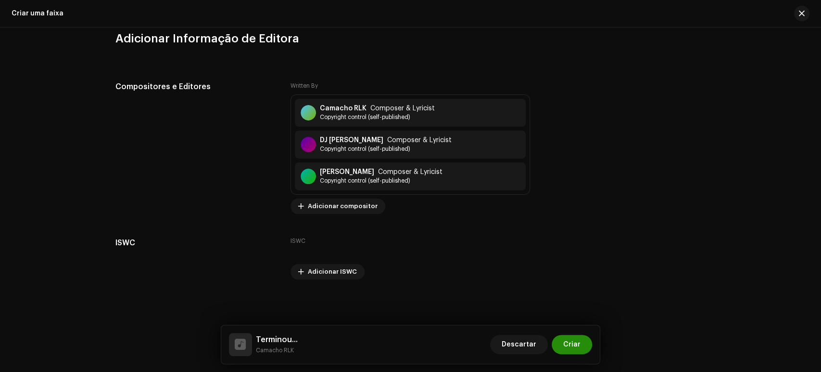
click at [565, 340] on span "Criar" at bounding box center [572, 343] width 17 height 19
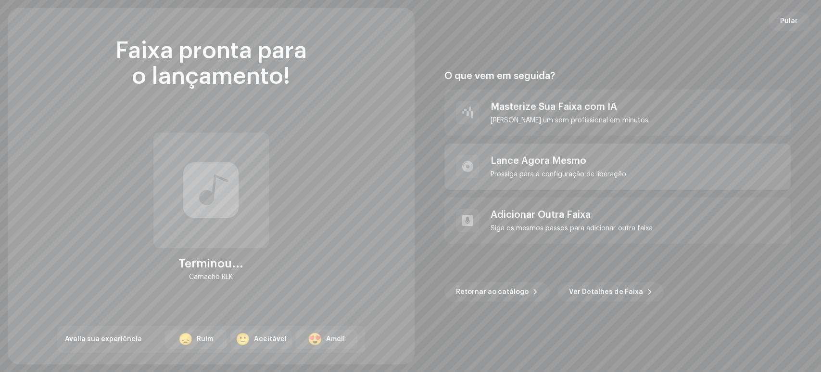
click at [549, 172] on div "Prossiga para a configuração de liberação" at bounding box center [558, 174] width 135 height 8
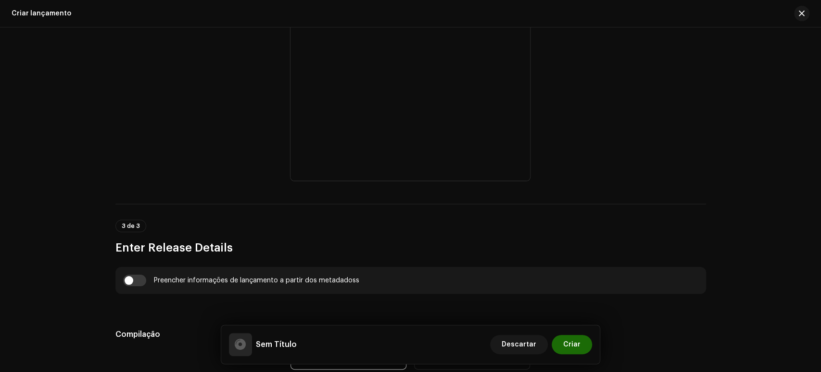
scroll to position [466, 0]
click at [128, 278] on input "checkbox" at bounding box center [134, 279] width 23 height 12
checkbox input "true"
type input "Terminou..."
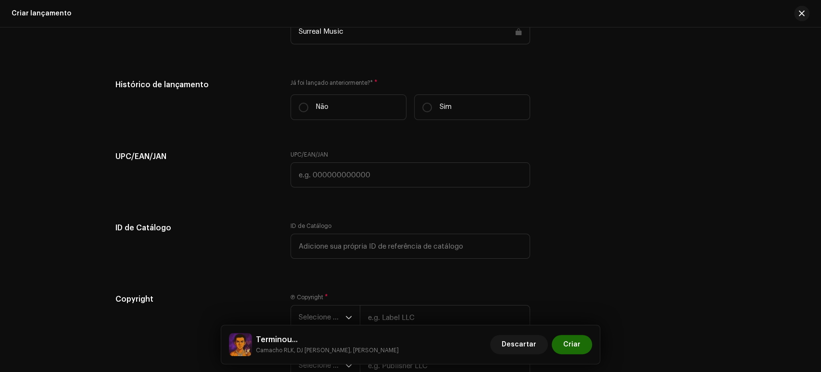
scroll to position [1567, 0]
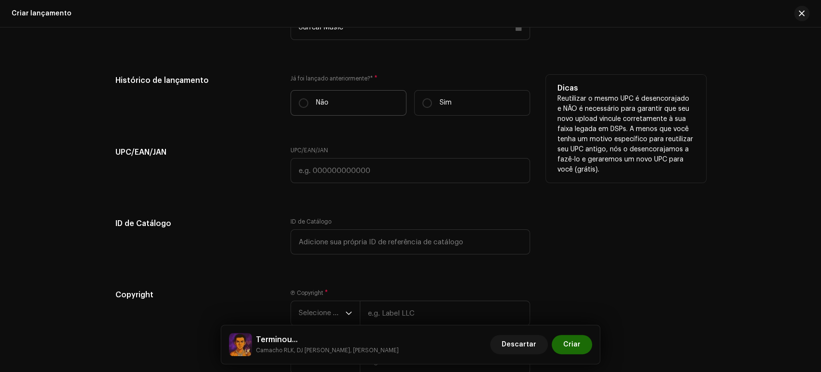
click at [338, 107] on label "Não" at bounding box center [349, 103] width 116 height 26
click at [308, 107] on input "Não" at bounding box center [304, 103] width 10 height 10
radio input "true"
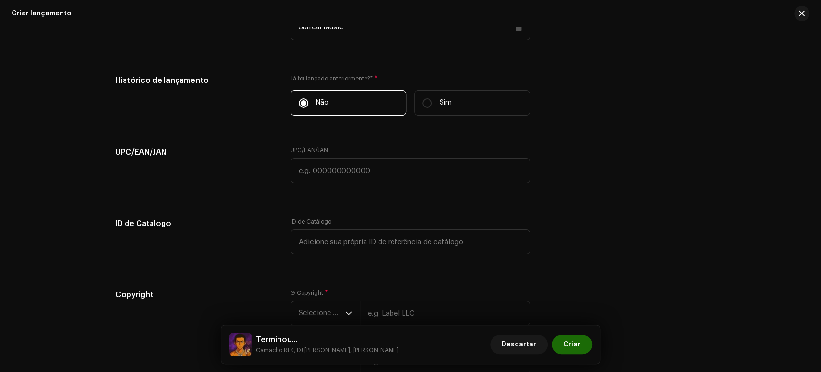
scroll to position [1678, 0]
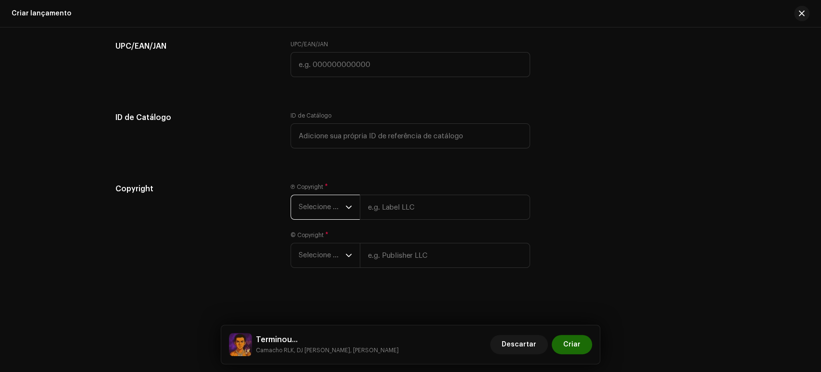
click at [323, 202] on span "Selecione o ano" at bounding box center [322, 207] width 47 height 24
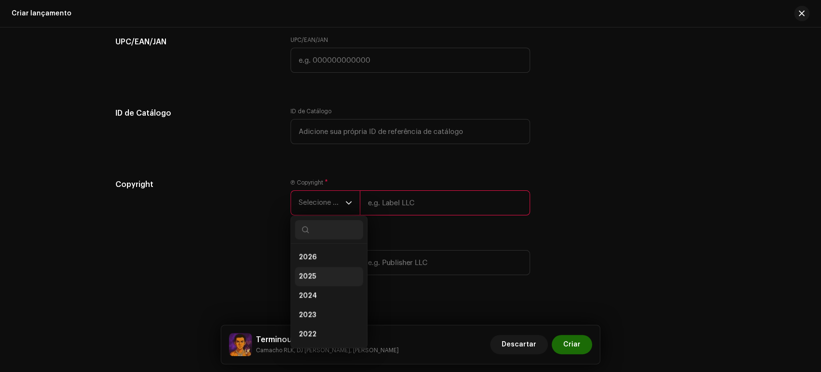
click at [346, 273] on li "2025" at bounding box center [329, 276] width 68 height 19
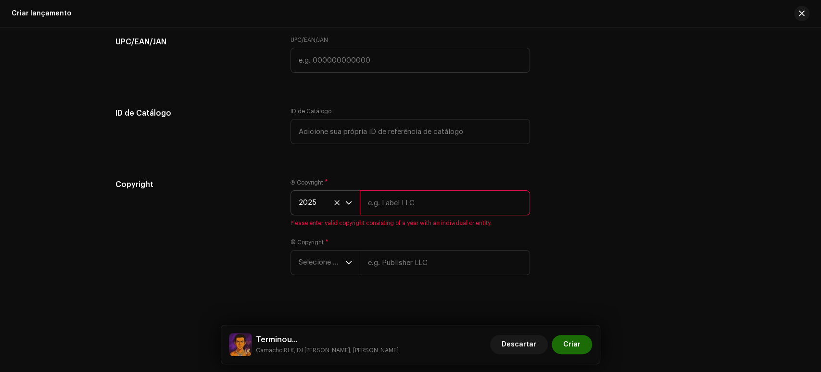
click at [387, 215] on input "text" at bounding box center [445, 202] width 170 height 25
type input "Surreal Music"
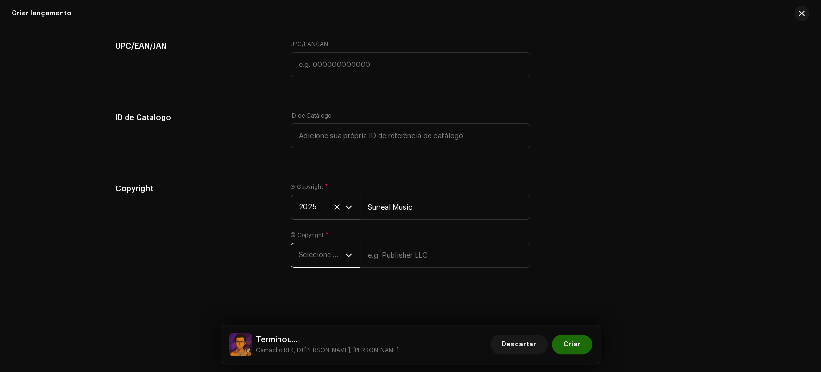
click at [332, 252] on span "Selecione o ano" at bounding box center [322, 255] width 47 height 24
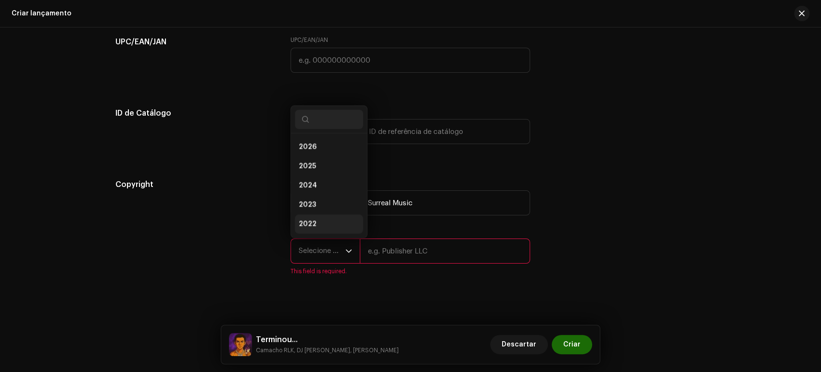
scroll to position [15, 0]
click at [327, 160] on li "2025" at bounding box center [329, 150] width 68 height 19
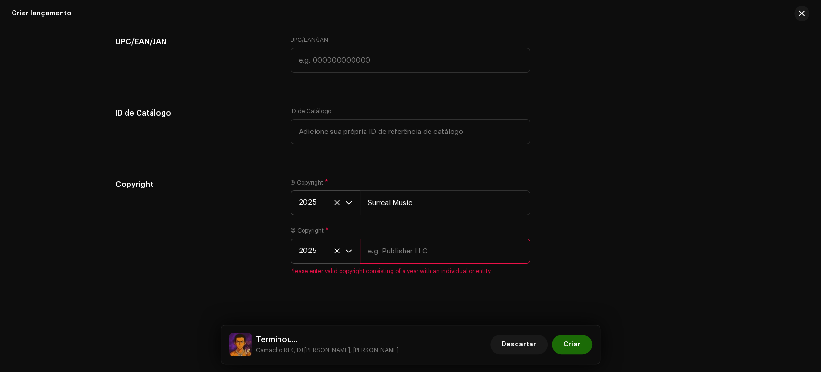
click at [387, 247] on input "text" at bounding box center [445, 250] width 170 height 25
type input "Surreal Music"
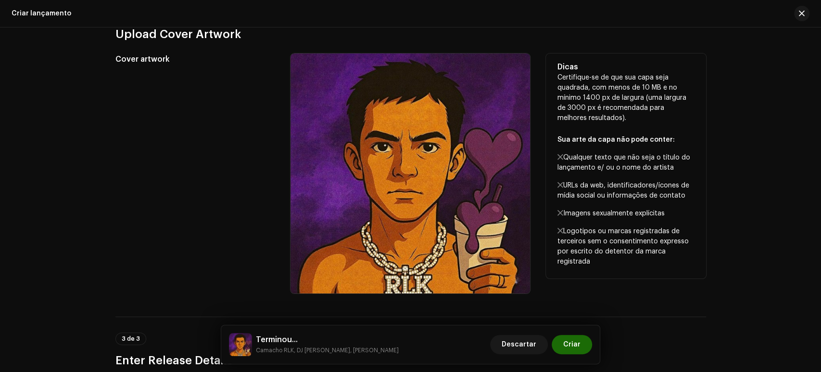
scroll to position [353, 0]
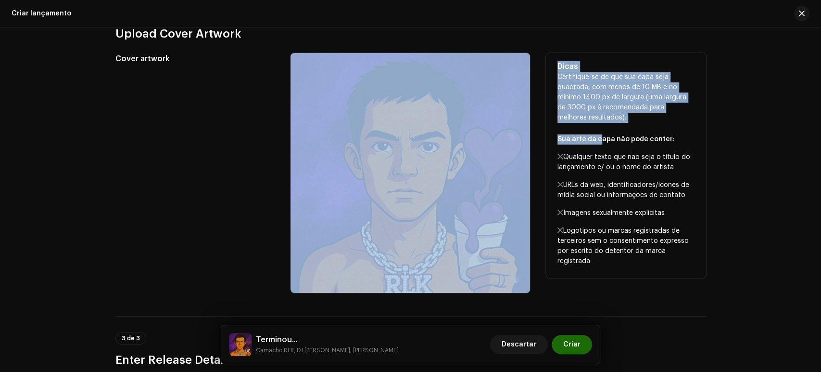
drag, startPoint x: 598, startPoint y: 136, endPoint x: 282, endPoint y: 165, distance: 317.5
click at [282, 165] on div "Cover artwork Navegue ou arraste e solte o arquivo de imagem Compatível com JPG…" at bounding box center [411, 173] width 591 height 240
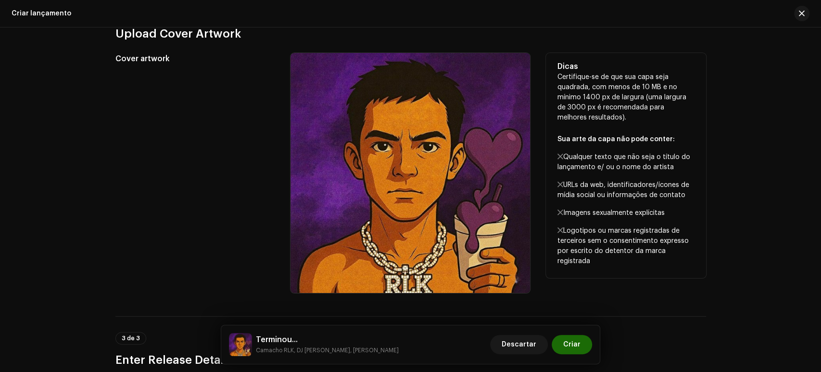
click at [282, 165] on div "Cover artwork Navegue ou arraste e solte o arquivo de imagem Compatível com JPG…" at bounding box center [411, 173] width 591 height 240
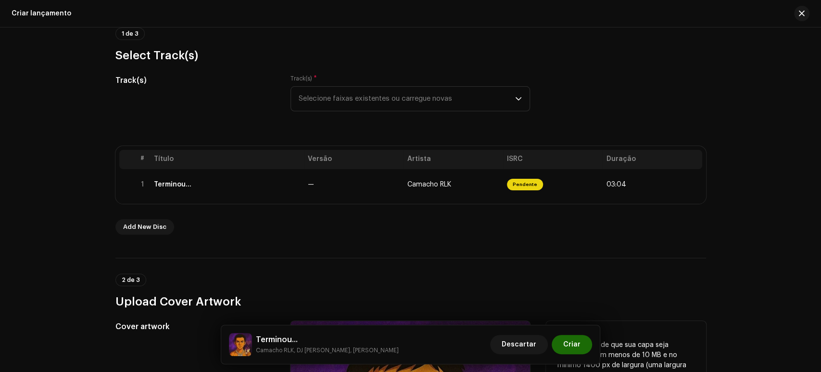
scroll to position [85, 0]
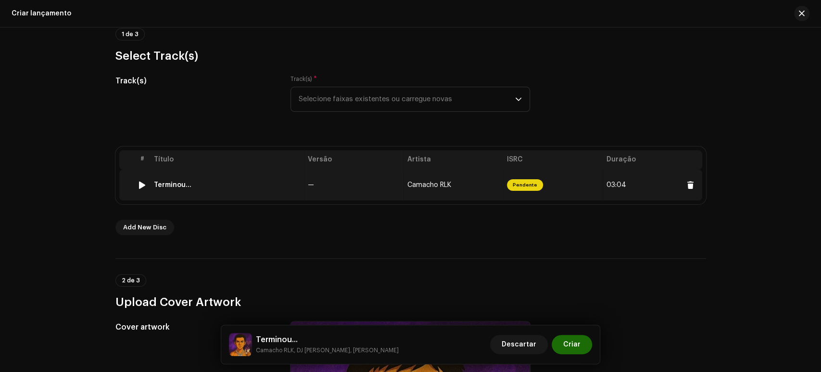
click at [352, 192] on td "—" at bounding box center [354, 184] width 100 height 31
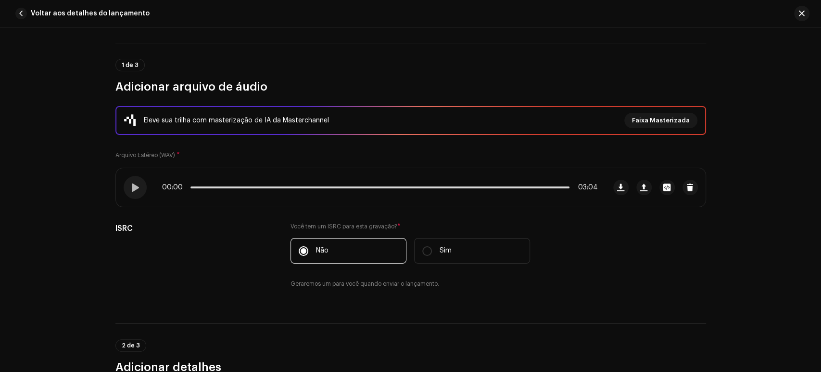
scroll to position [59, 0]
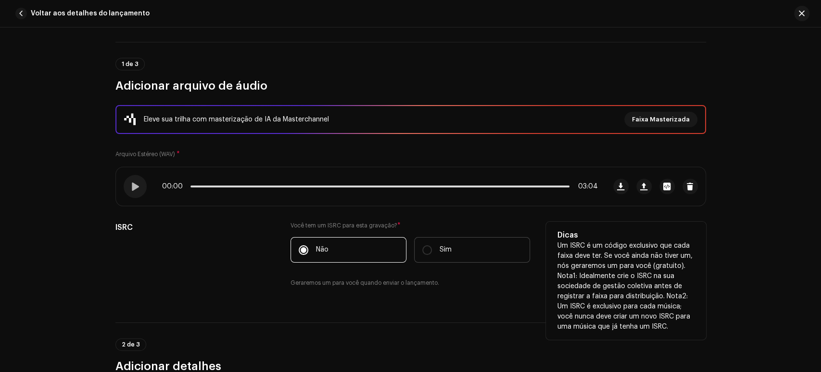
click at [462, 254] on label "Sim" at bounding box center [472, 250] width 116 height 26
click at [432, 254] on input "Sim" at bounding box center [428, 250] width 10 height 10
radio input "true"
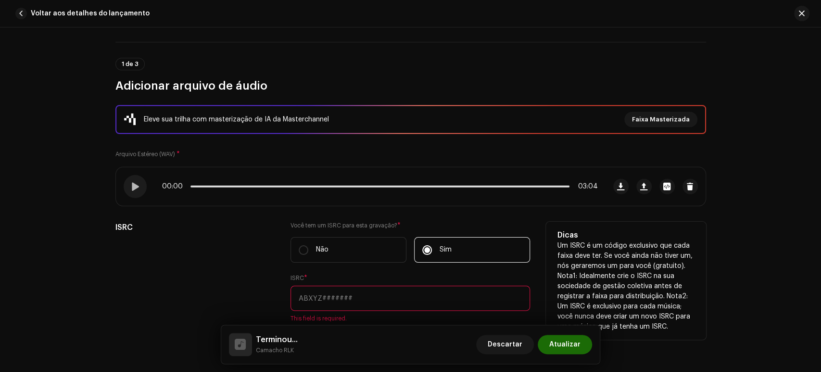
paste input "BC1SU2500010"
click at [398, 305] on input "BC1SU2500010" at bounding box center [411, 297] width 240 height 25
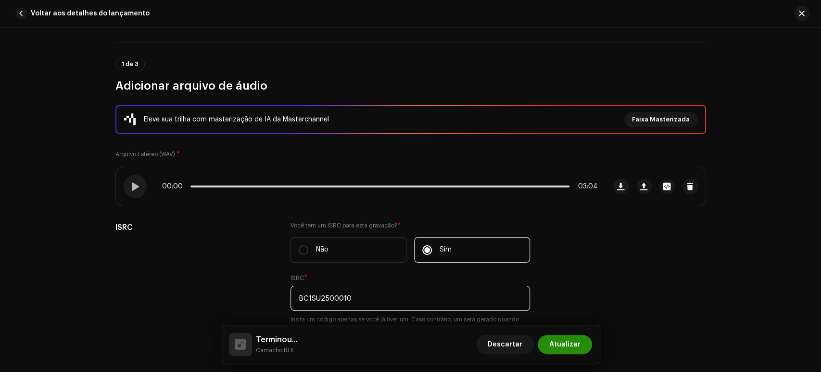
type input "BC1SU2500010"
click at [562, 349] on span "Atualizar" at bounding box center [565, 343] width 31 height 19
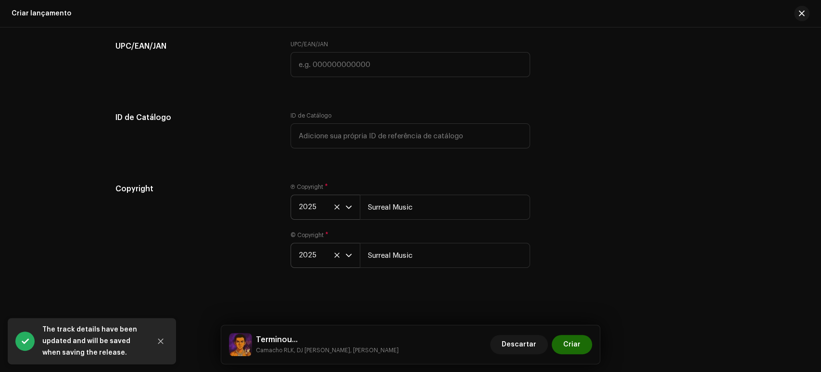
scroll to position [1678, 0]
click at [565, 342] on span "Criar" at bounding box center [572, 343] width 17 height 19
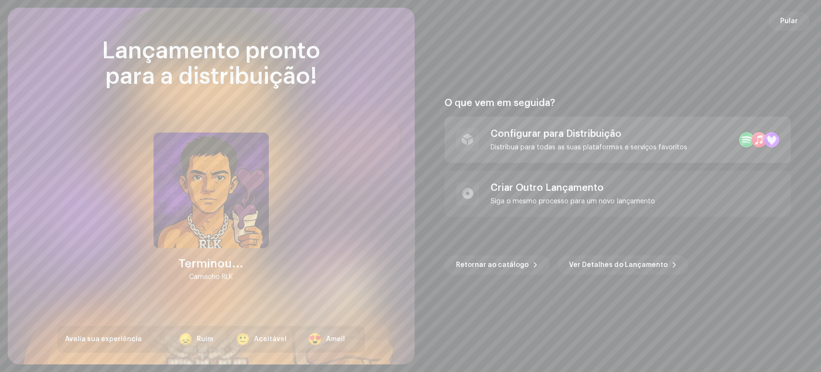
click at [584, 144] on div "Distribua para todas as suas plataformas e serviços favoritos" at bounding box center [589, 147] width 196 height 8
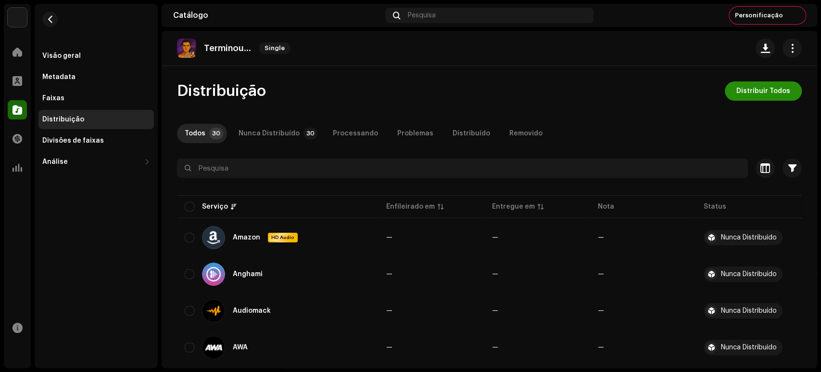
click at [746, 96] on span "Distribuir Todos" at bounding box center [764, 90] width 54 height 19
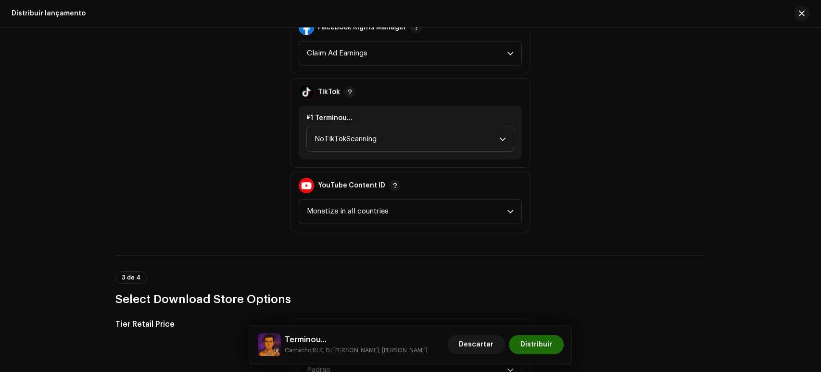
scroll to position [1129, 0]
click at [450, 130] on span "NoTikTokScanning" at bounding box center [407, 140] width 185 height 24
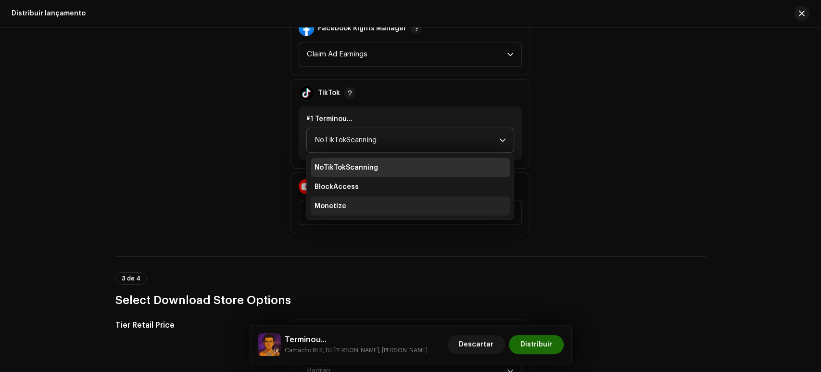
click at [363, 196] on li "Monetize" at bounding box center [410, 205] width 199 height 19
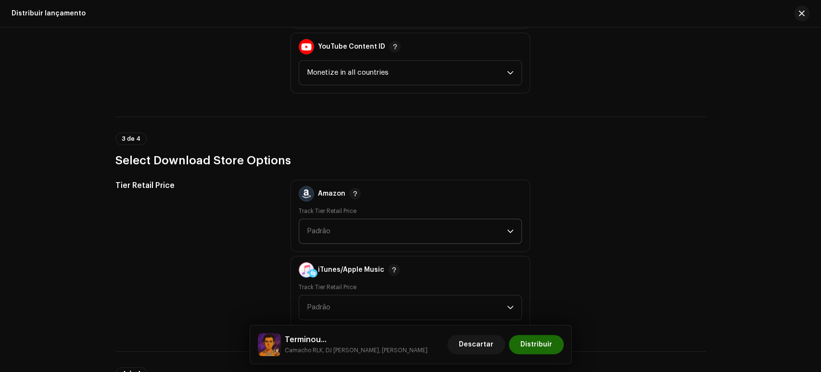
scroll to position [1324, 0]
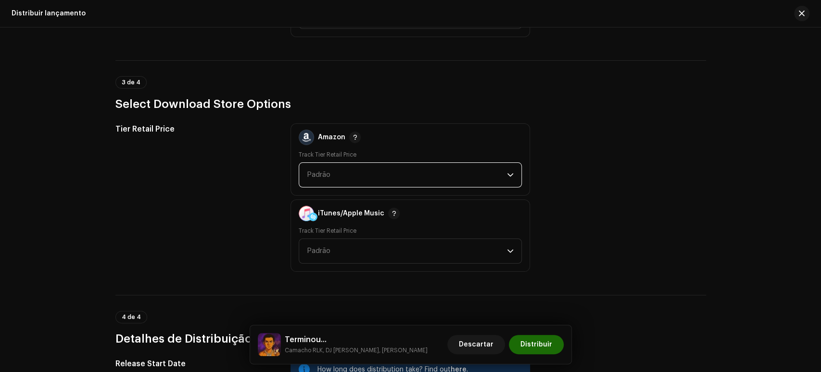
click at [405, 165] on span "Padrão" at bounding box center [407, 175] width 200 height 24
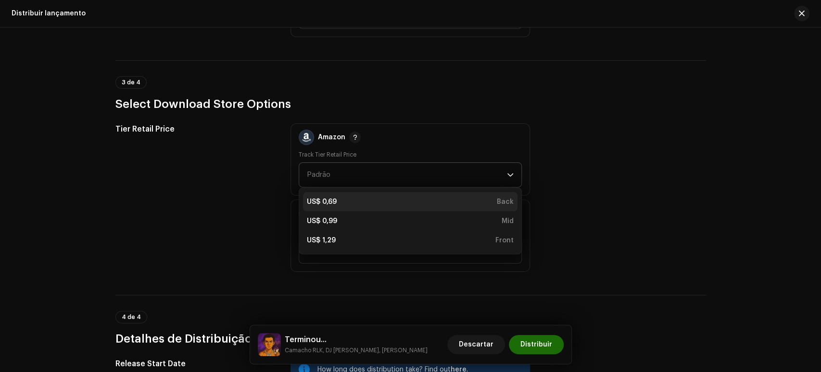
click at [381, 192] on li "US$ 0,69 Back" at bounding box center [410, 201] width 215 height 19
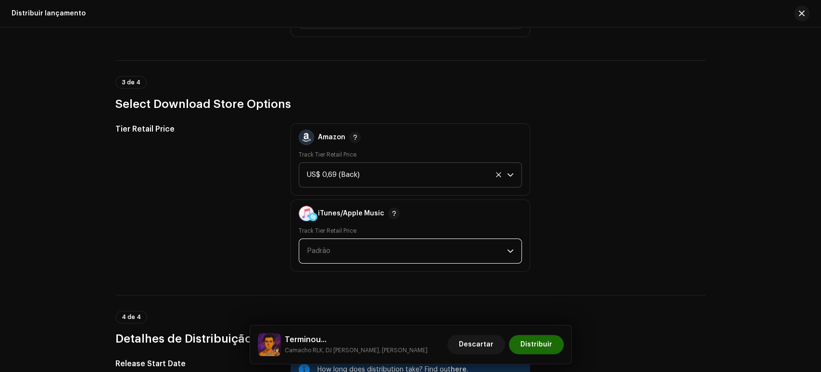
click at [359, 245] on span "Padrão" at bounding box center [407, 251] width 200 height 24
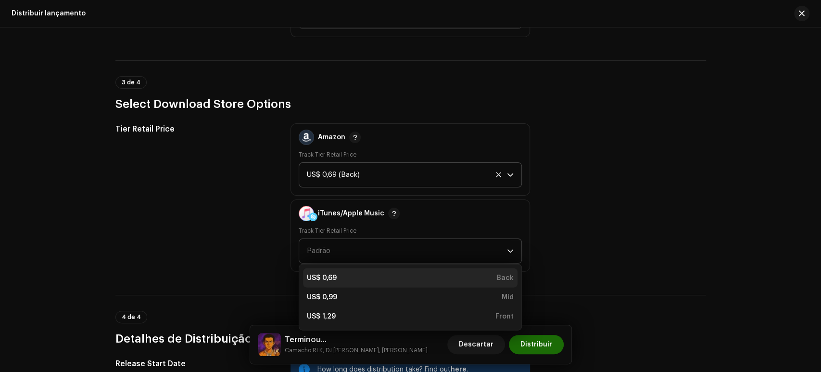
click at [370, 273] on div "US$ 0,69 Back" at bounding box center [410, 278] width 207 height 10
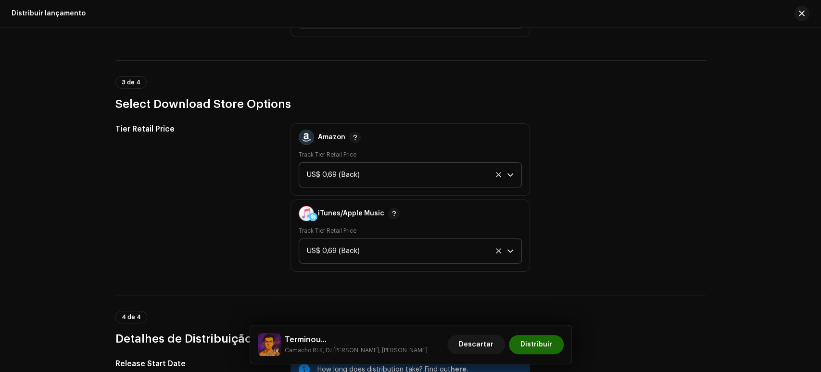
click at [255, 241] on div "Tier Retail Price" at bounding box center [196, 197] width 160 height 148
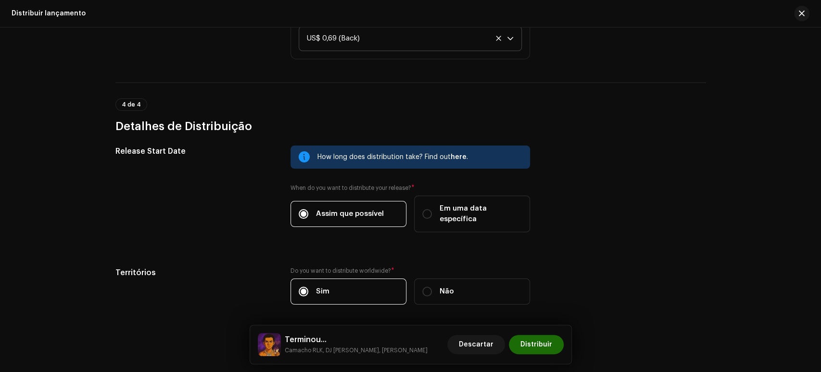
scroll to position [1538, 0]
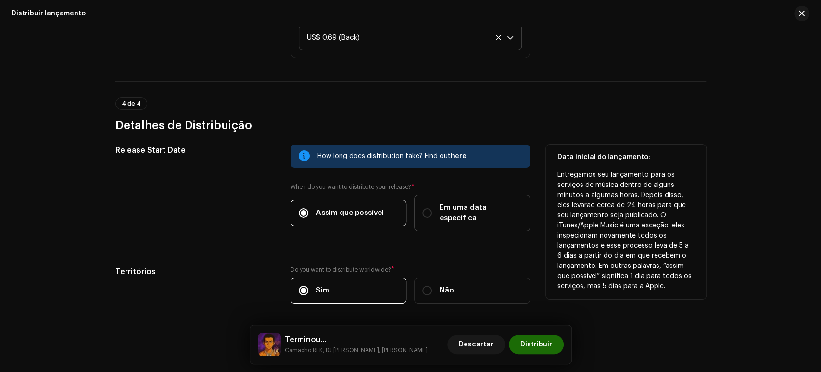
click at [437, 213] on label "Em uma data específica" at bounding box center [472, 212] width 116 height 37
click at [432, 213] on input "Em uma data específica" at bounding box center [428, 213] width 10 height 10
radio input "true"
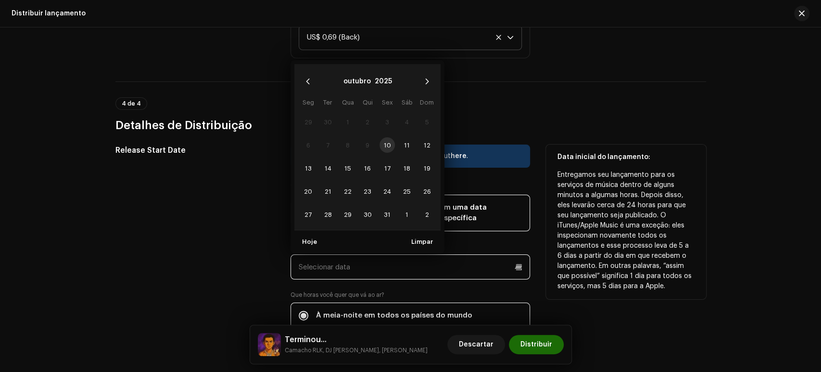
click at [413, 254] on input "text" at bounding box center [411, 266] width 240 height 25
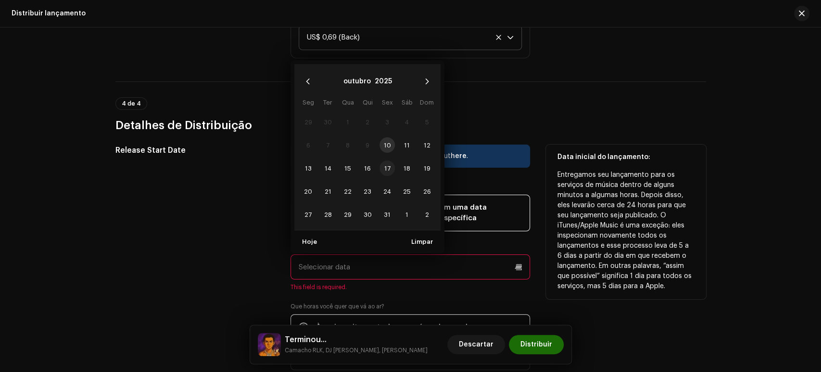
click at [393, 160] on span "17" at bounding box center [387, 167] width 15 height 15
type input "[DATE]"
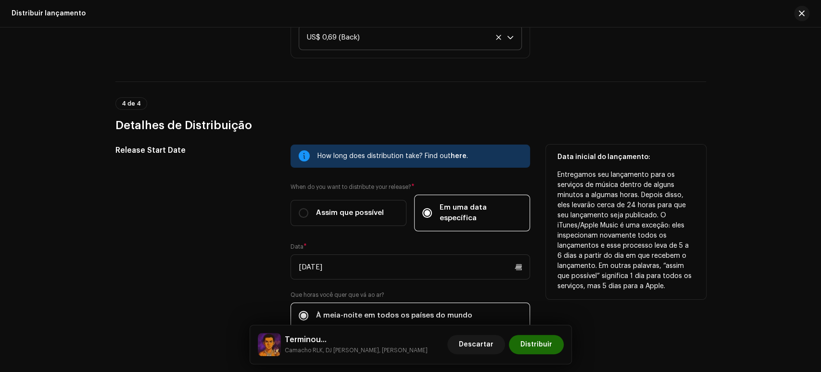
click at [261, 227] on div "Release Start Date" at bounding box center [196, 256] width 160 height 225
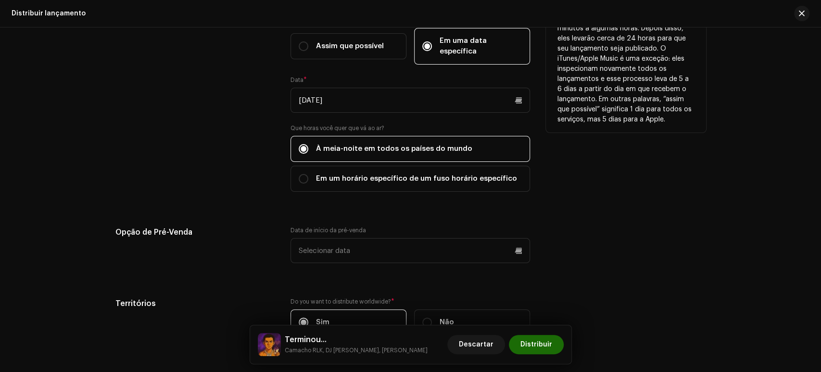
scroll to position [1755, 0]
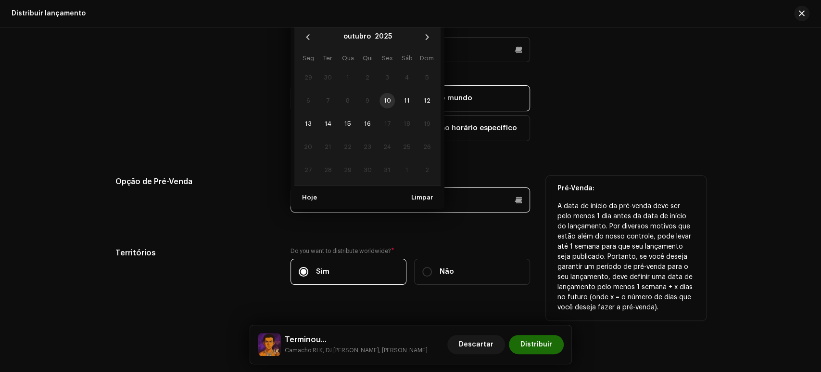
click at [345, 187] on p-datepicker "outubro 2025 Seg Ter Qua Qui Sex Sáb Dom 29 30 1 2 3 4 5 6 7 8 9 10 11 12 13 14…" at bounding box center [411, 199] width 240 height 25
drag, startPoint x: 388, startPoint y: 85, endPoint x: 409, endPoint y: 77, distance: 21.8
click at [409, 89] on tr "6 7 8 9 10 11 12" at bounding box center [367, 100] width 139 height 23
click at [409, 93] on span "11" at bounding box center [406, 100] width 15 height 15
type input "[DATE]"
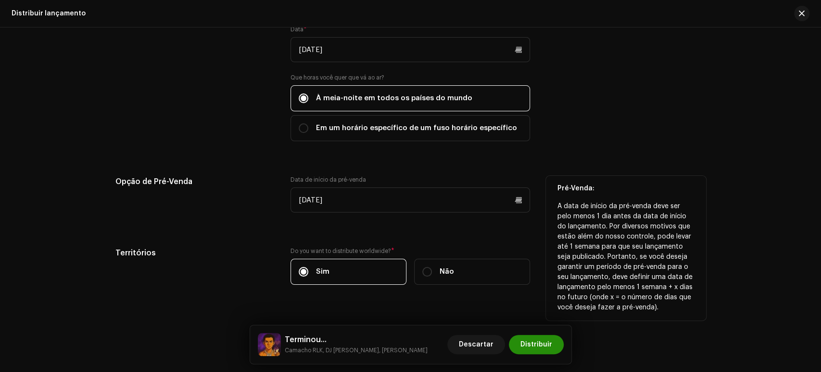
click at [527, 344] on span "Distribuir" at bounding box center [537, 343] width 32 height 19
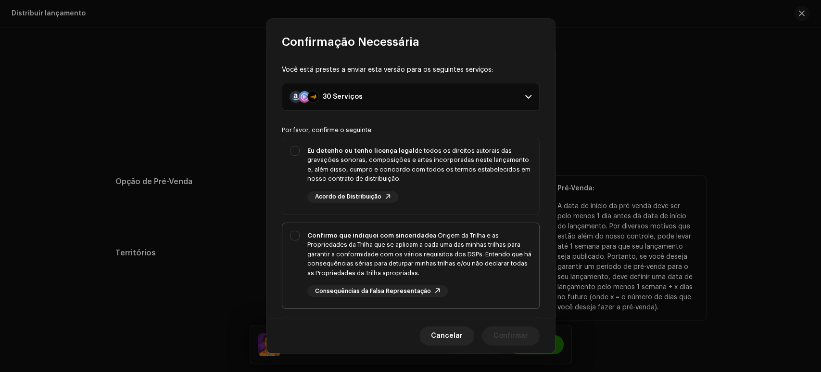
click at [347, 238] on strong "Confirmo que indiquei com sinceridade" at bounding box center [371, 235] width 126 height 6
checkbox input "true"
click at [312, 139] on div "Eu detenho ou tenho licença legal de todos os direitos autorais das gravações s…" at bounding box center [410, 174] width 257 height 72
checkbox input "true"
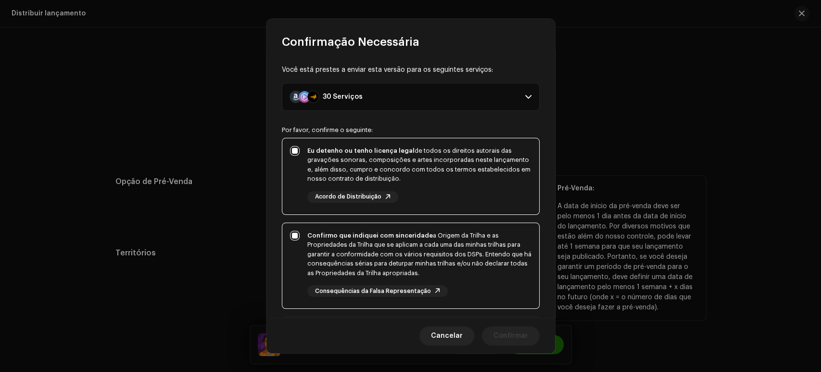
scroll to position [155, 0]
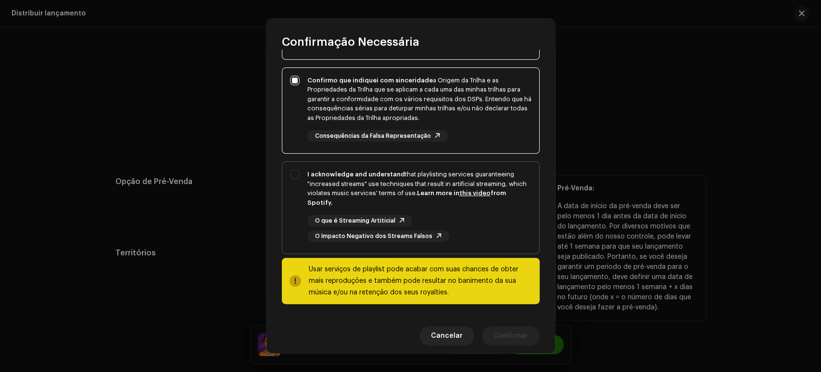
click at [315, 210] on div "I acknowledge and understand that playlisting services guaranteeing "increased …" at bounding box center [420, 205] width 224 height 72
checkbox input "true"
click at [512, 340] on span "Confirmar" at bounding box center [511, 335] width 35 height 19
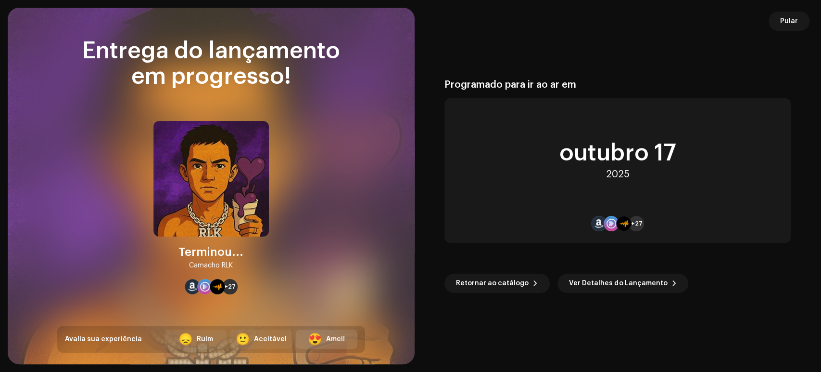
click at [349, 341] on div "😍 Amei!" at bounding box center [327, 338] width 62 height 19
click at [794, 25] on span "Pular" at bounding box center [790, 21] width 18 height 19
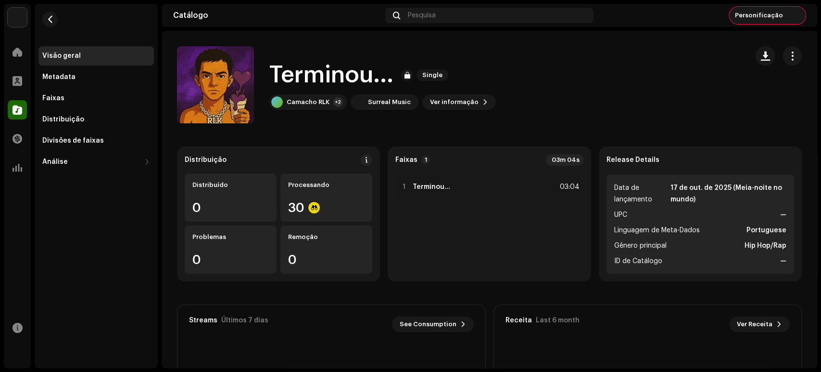
click at [788, 14] on div "Personificação" at bounding box center [768, 15] width 77 height 17
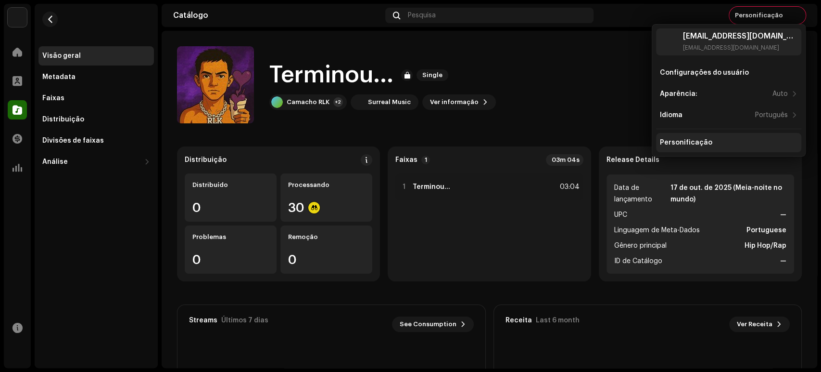
click at [678, 141] on div "Personificação" at bounding box center [686, 143] width 52 height 8
